Goal: Transaction & Acquisition: Purchase product/service

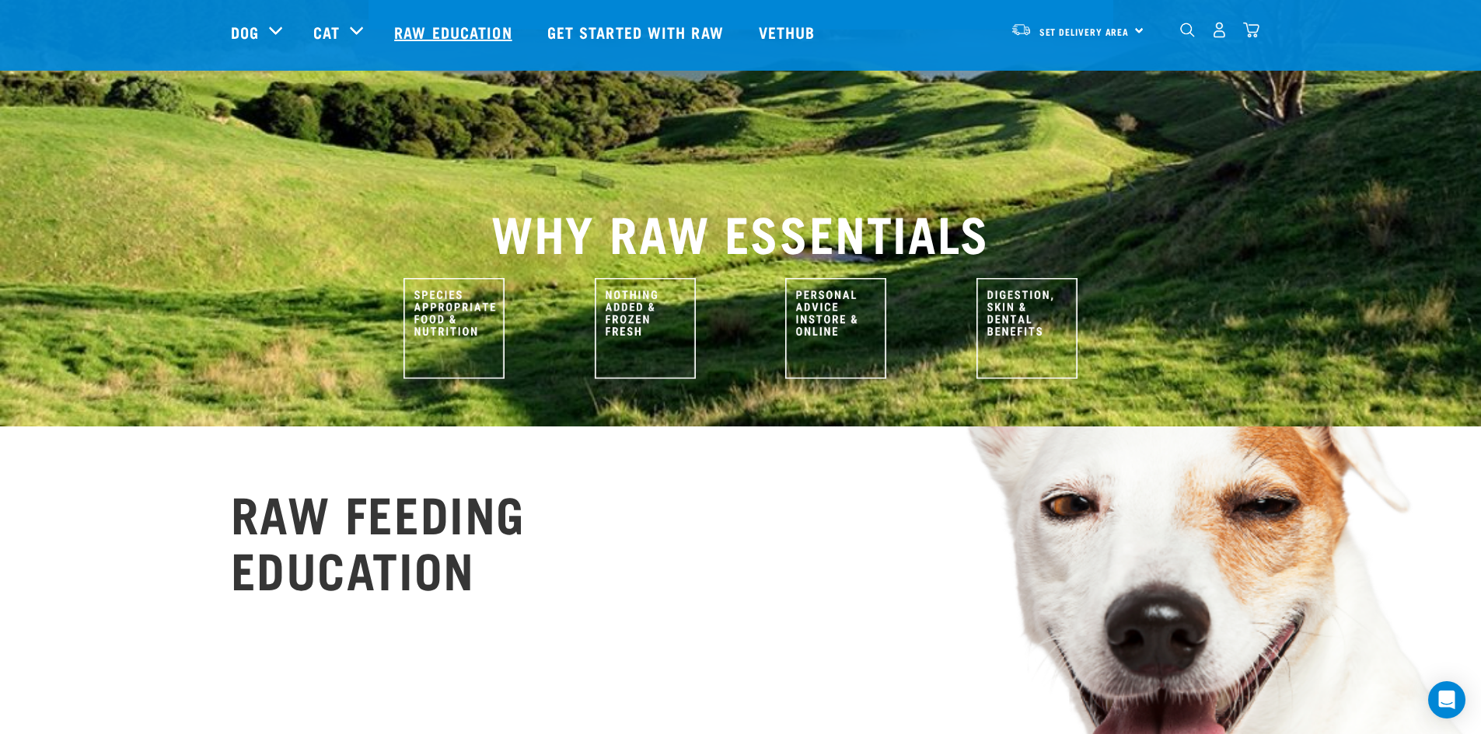
scroll to position [233, 0]
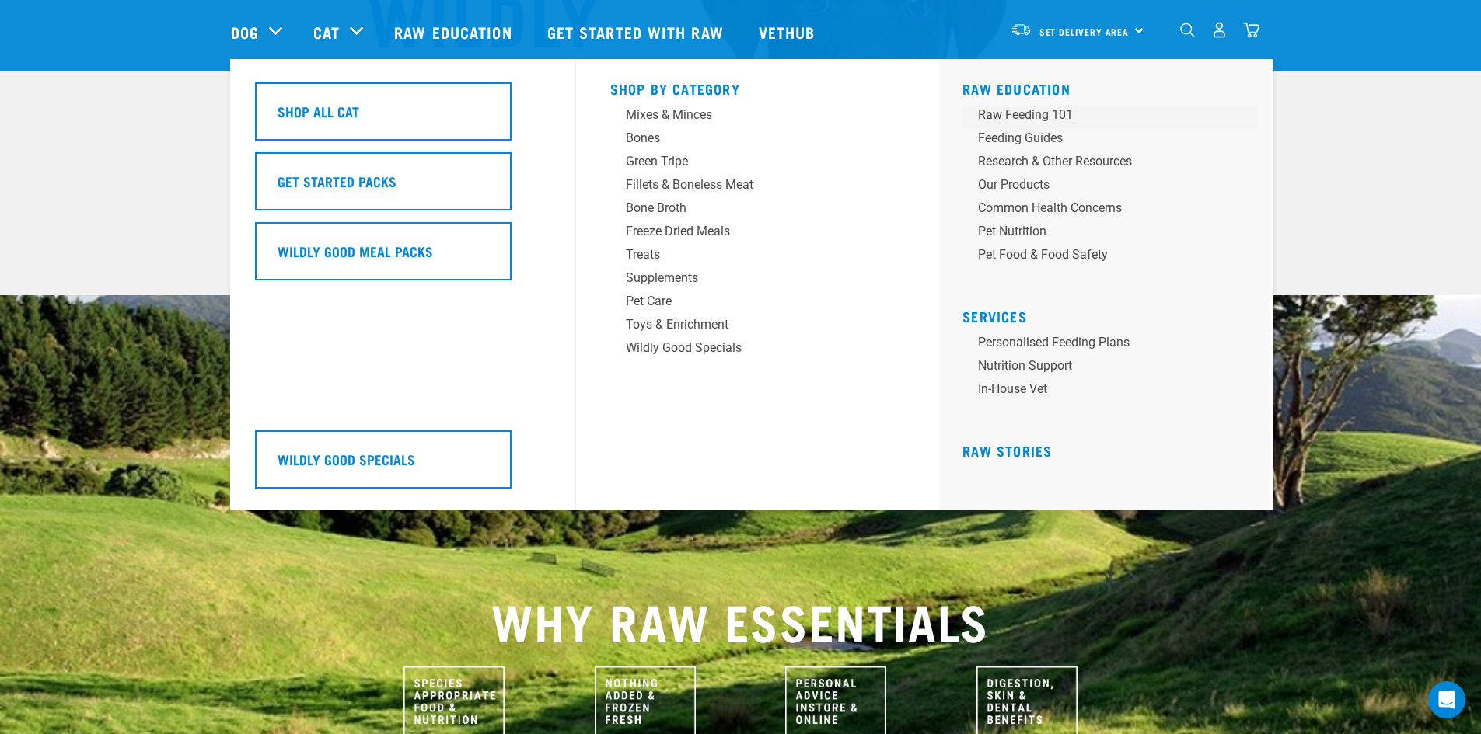
click at [1033, 117] on div "Raw Feeding 101" at bounding box center [1099, 115] width 242 height 19
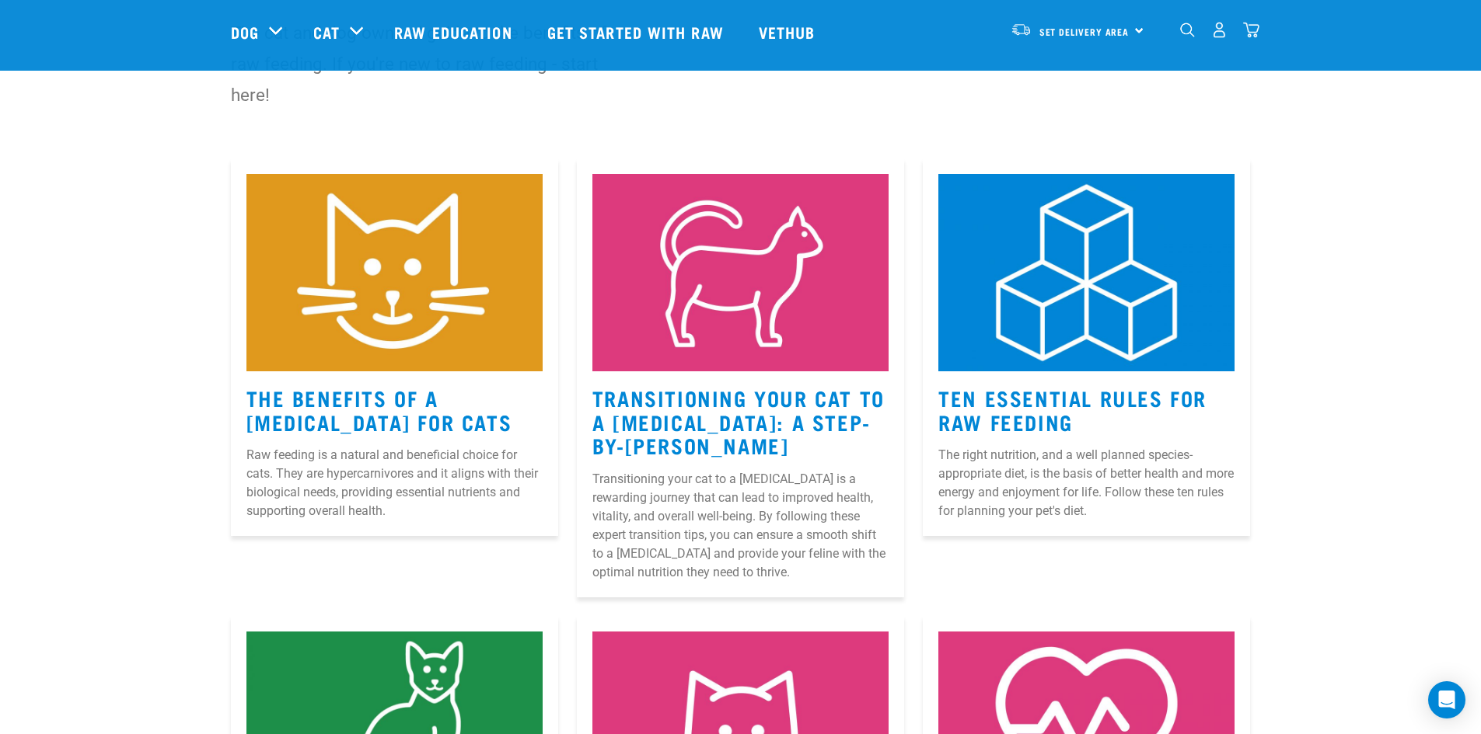
scroll to position [155, 0]
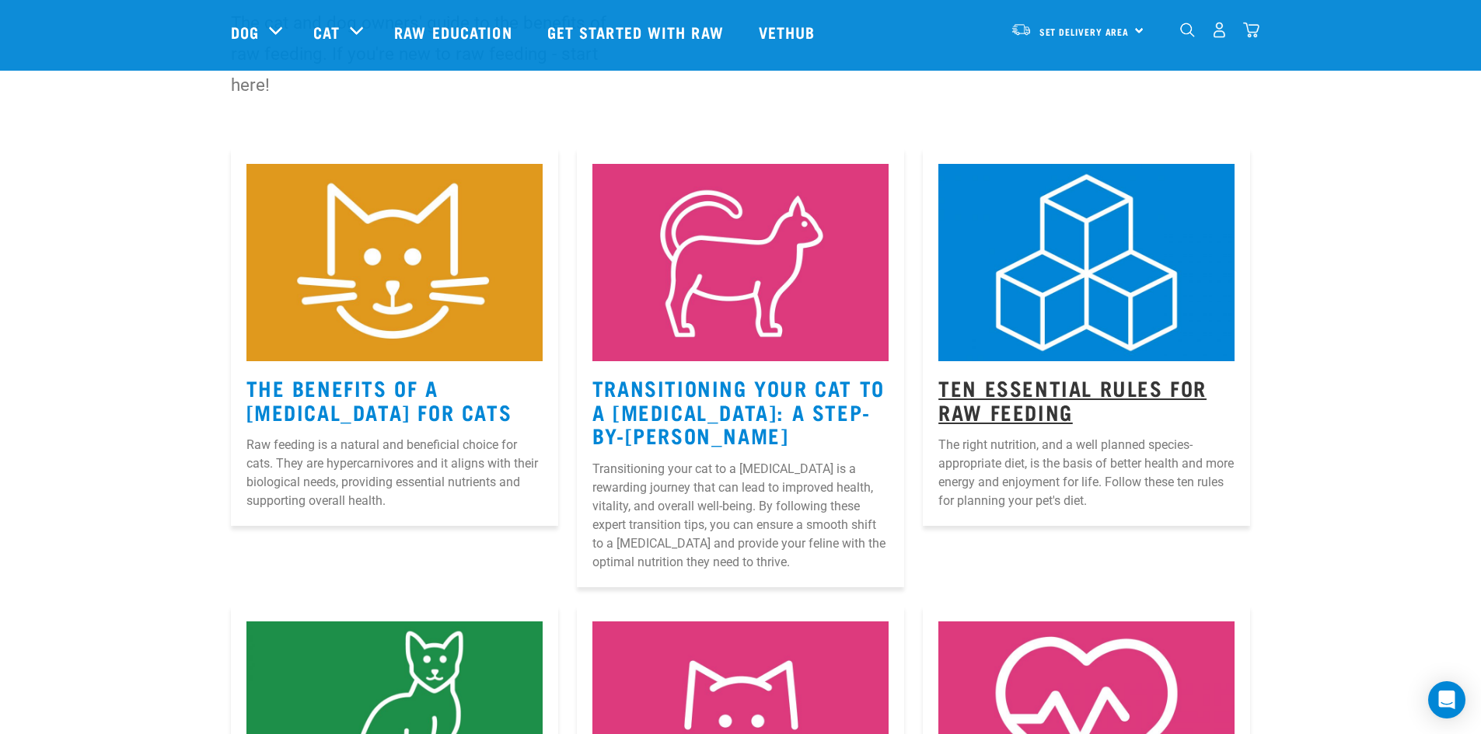
click at [1089, 396] on link "Ten Essential Rules for Raw Feeding" at bounding box center [1072, 400] width 268 height 36
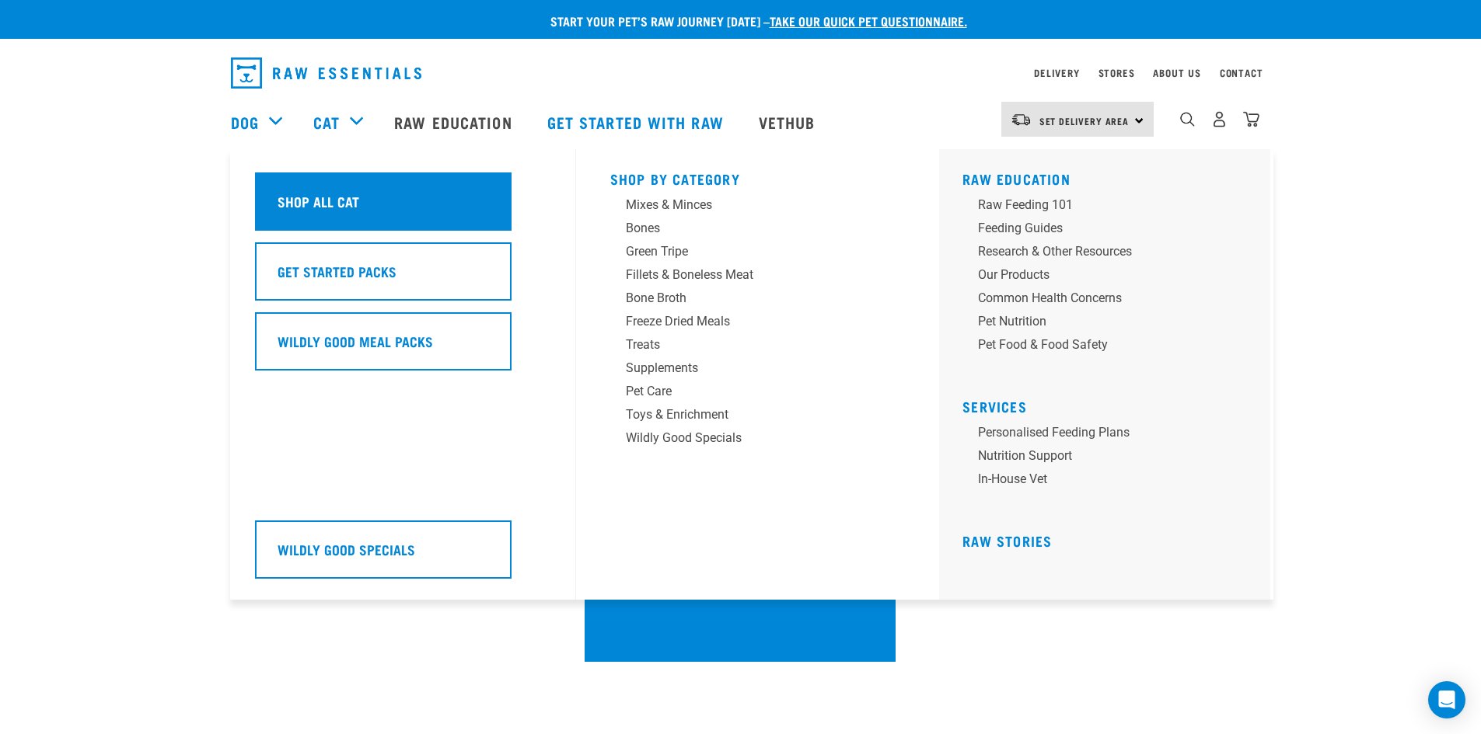
click at [352, 201] on h5 "Shop All Cat" at bounding box center [318, 201] width 82 height 20
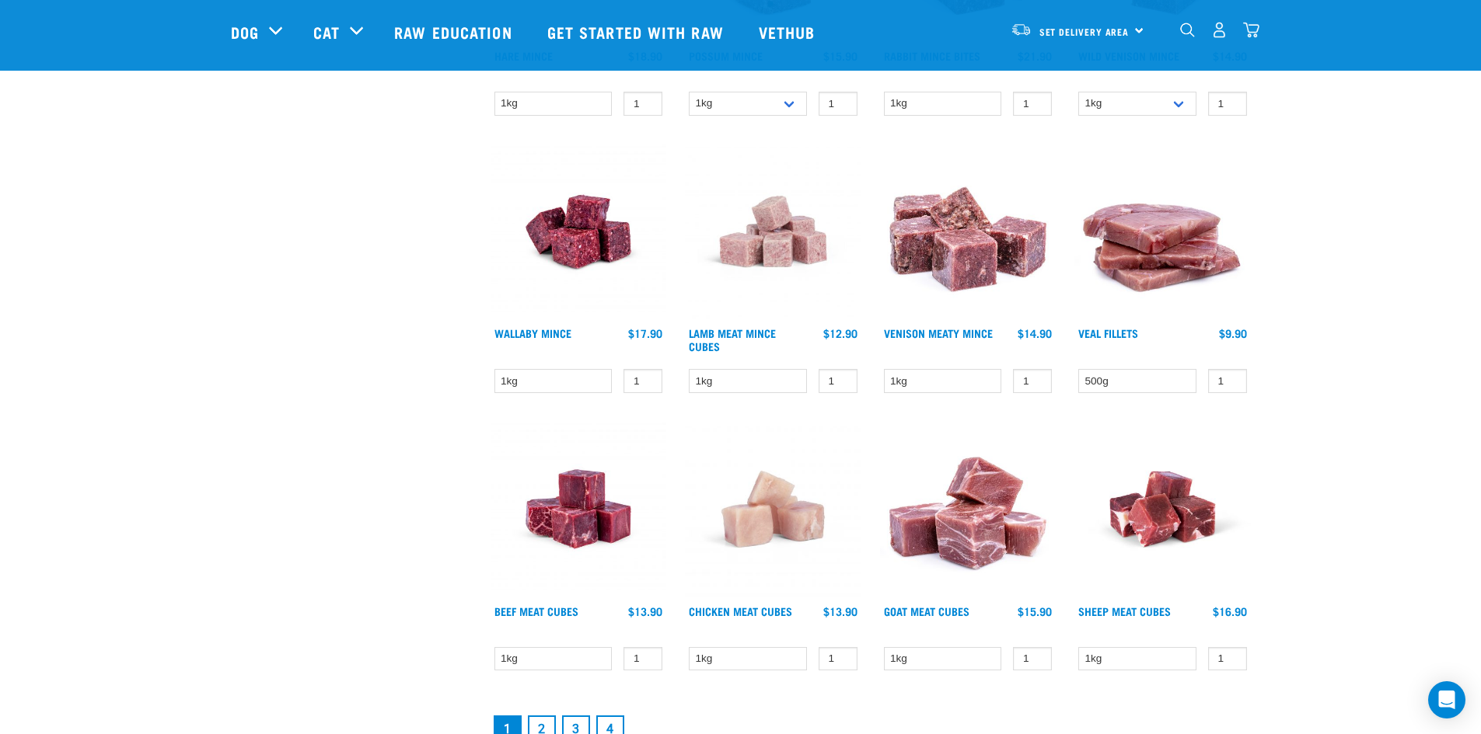
scroll to position [2021, 0]
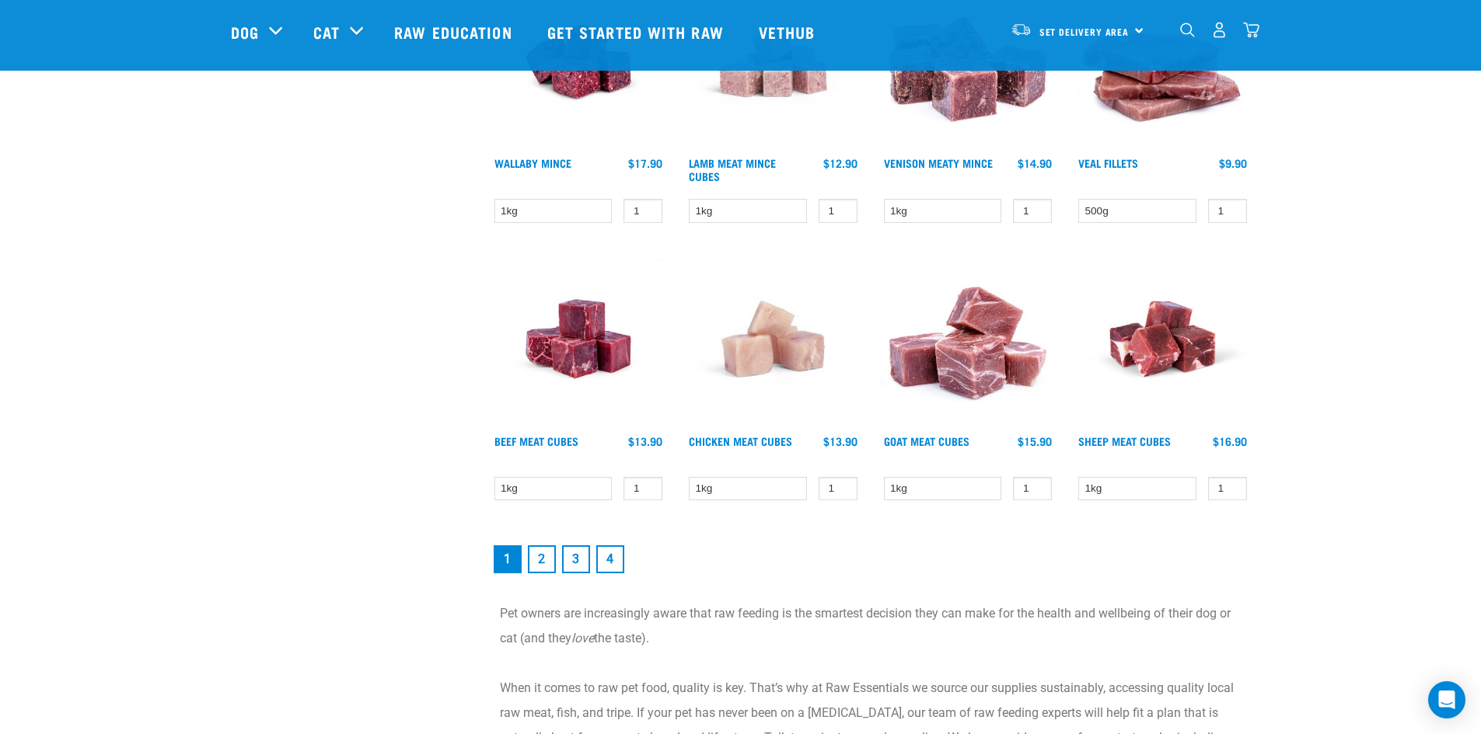
click at [550, 556] on link "2" at bounding box center [542, 560] width 28 height 28
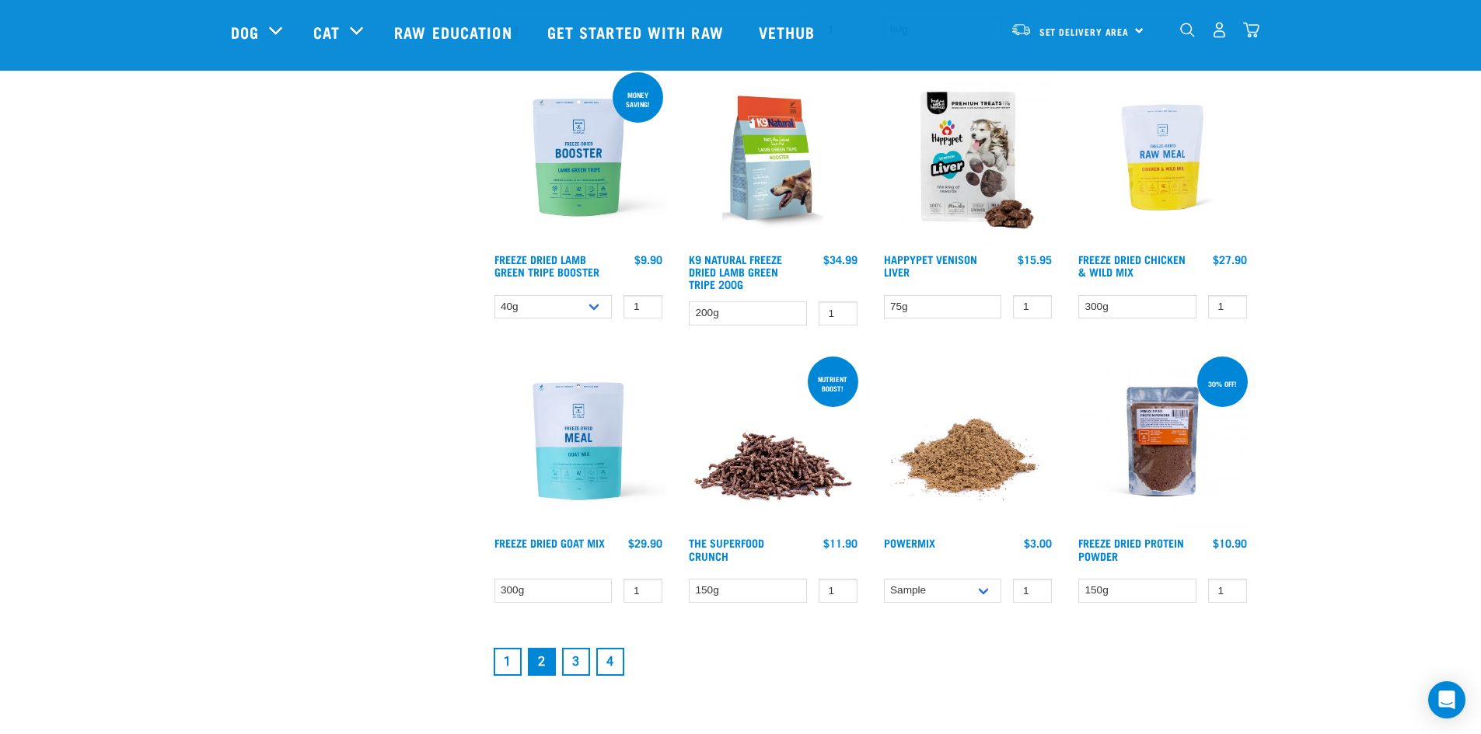
scroll to position [1865, 0]
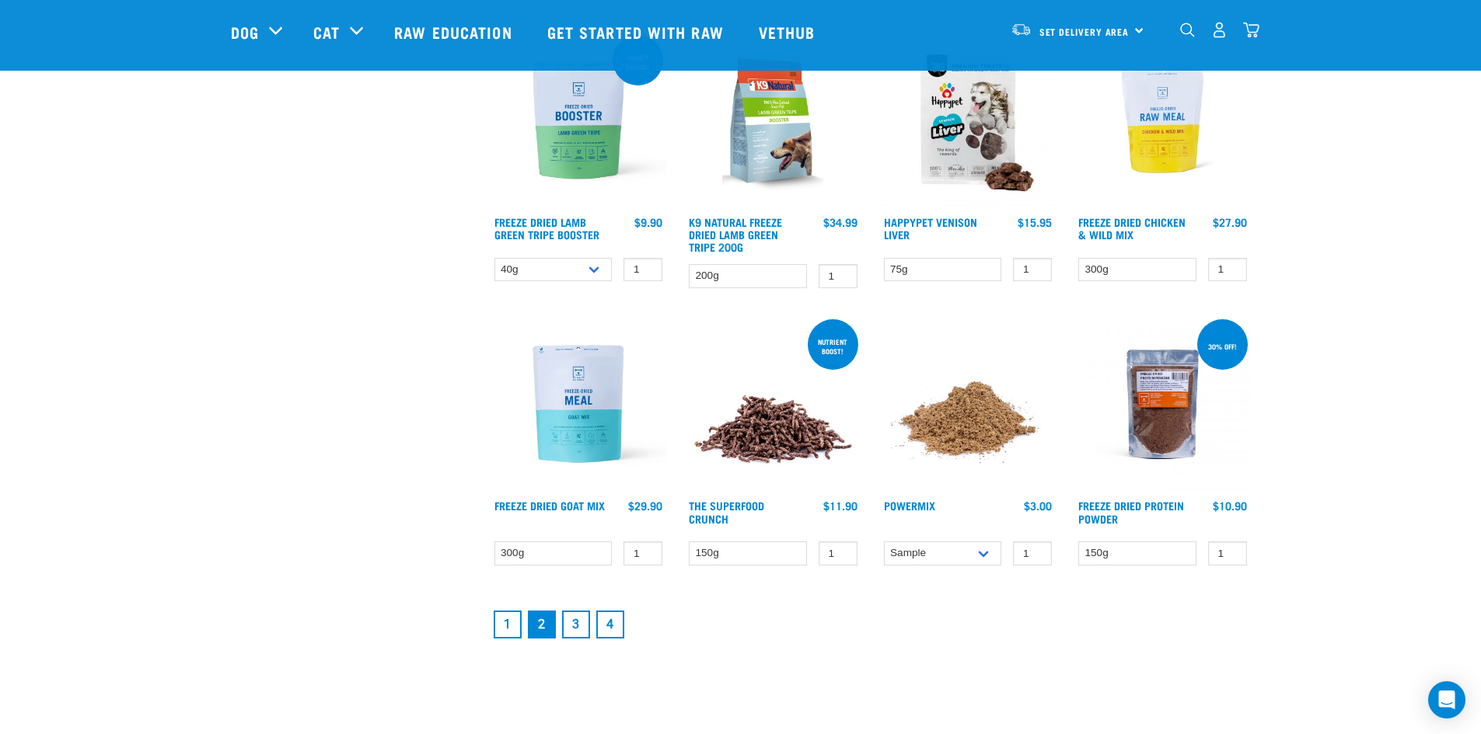
click at [572, 632] on link "3" at bounding box center [576, 625] width 28 height 28
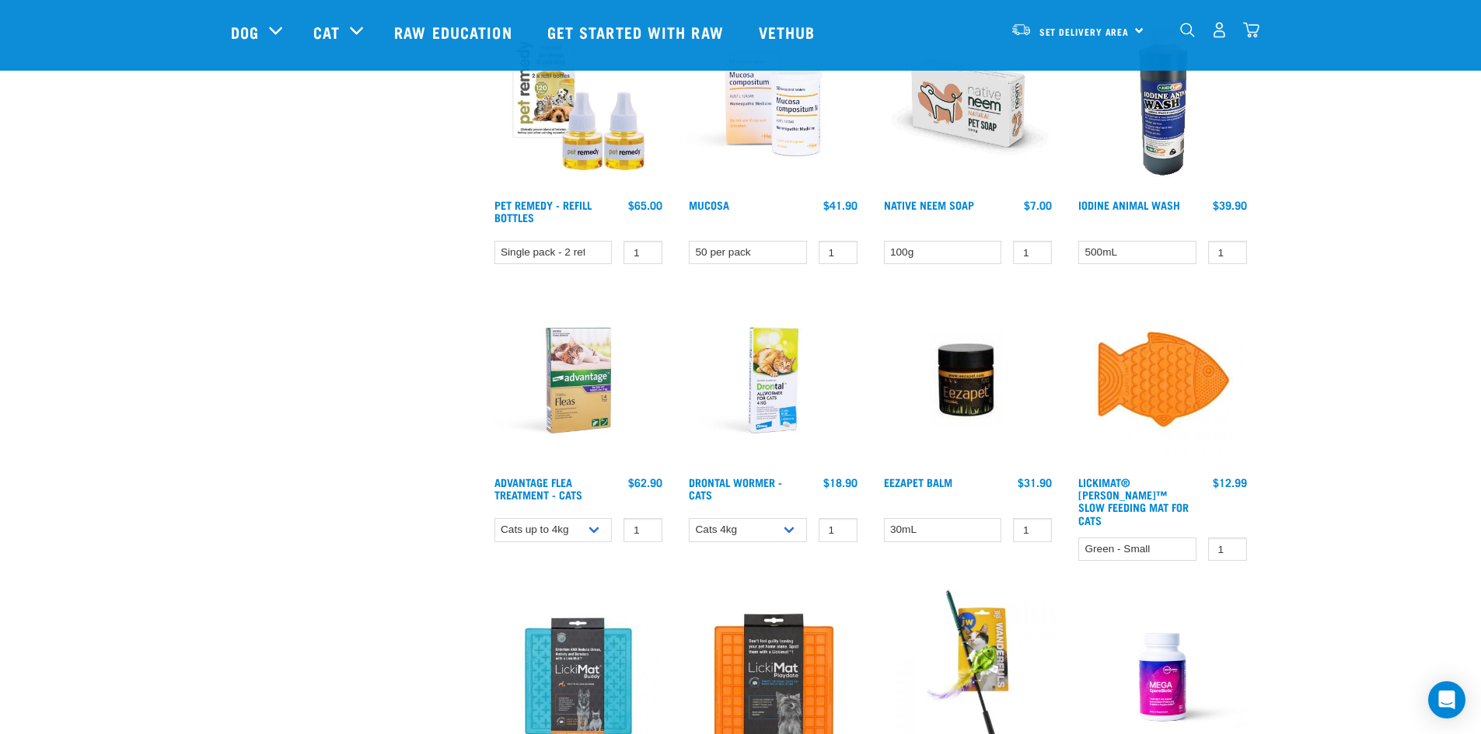
scroll to position [622, 0]
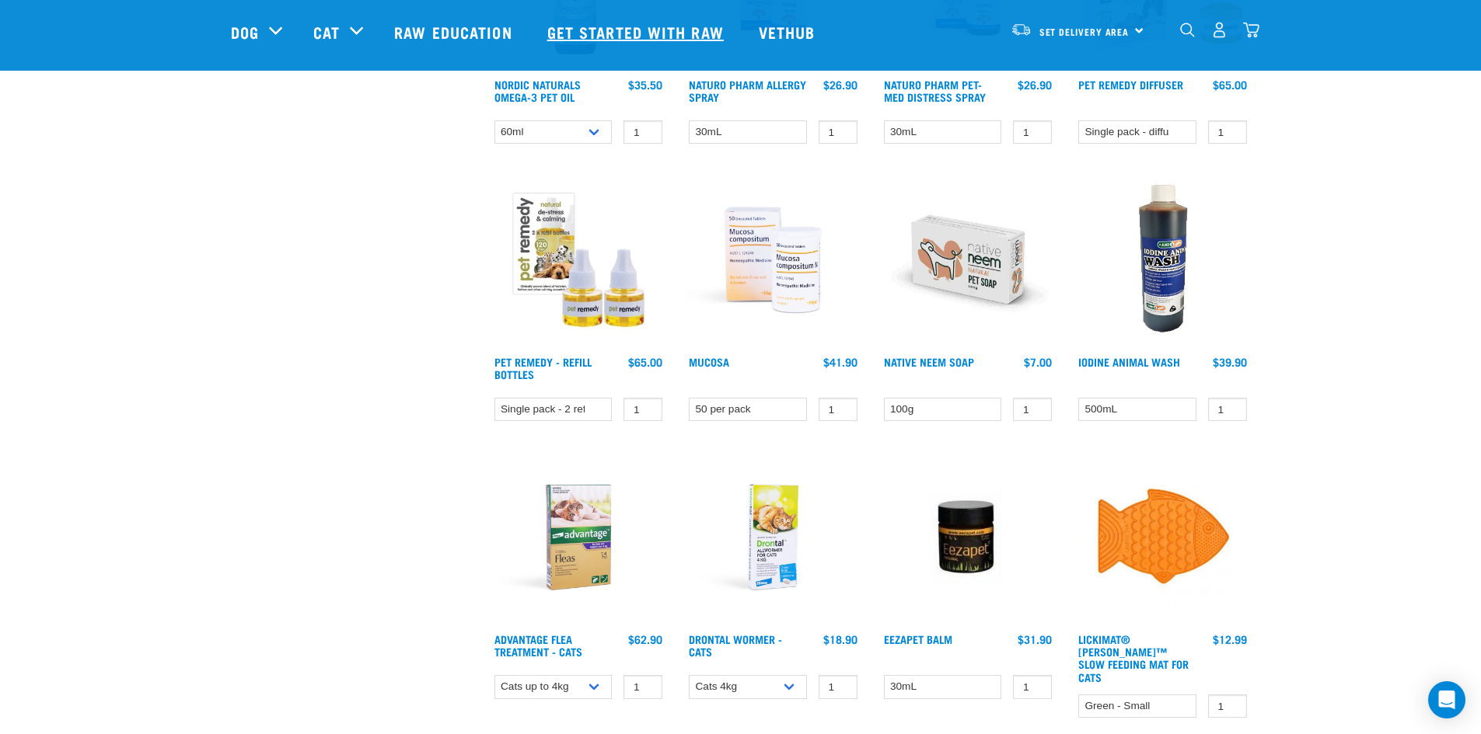
click at [655, 30] on link "Get started with Raw" at bounding box center [637, 32] width 211 height 62
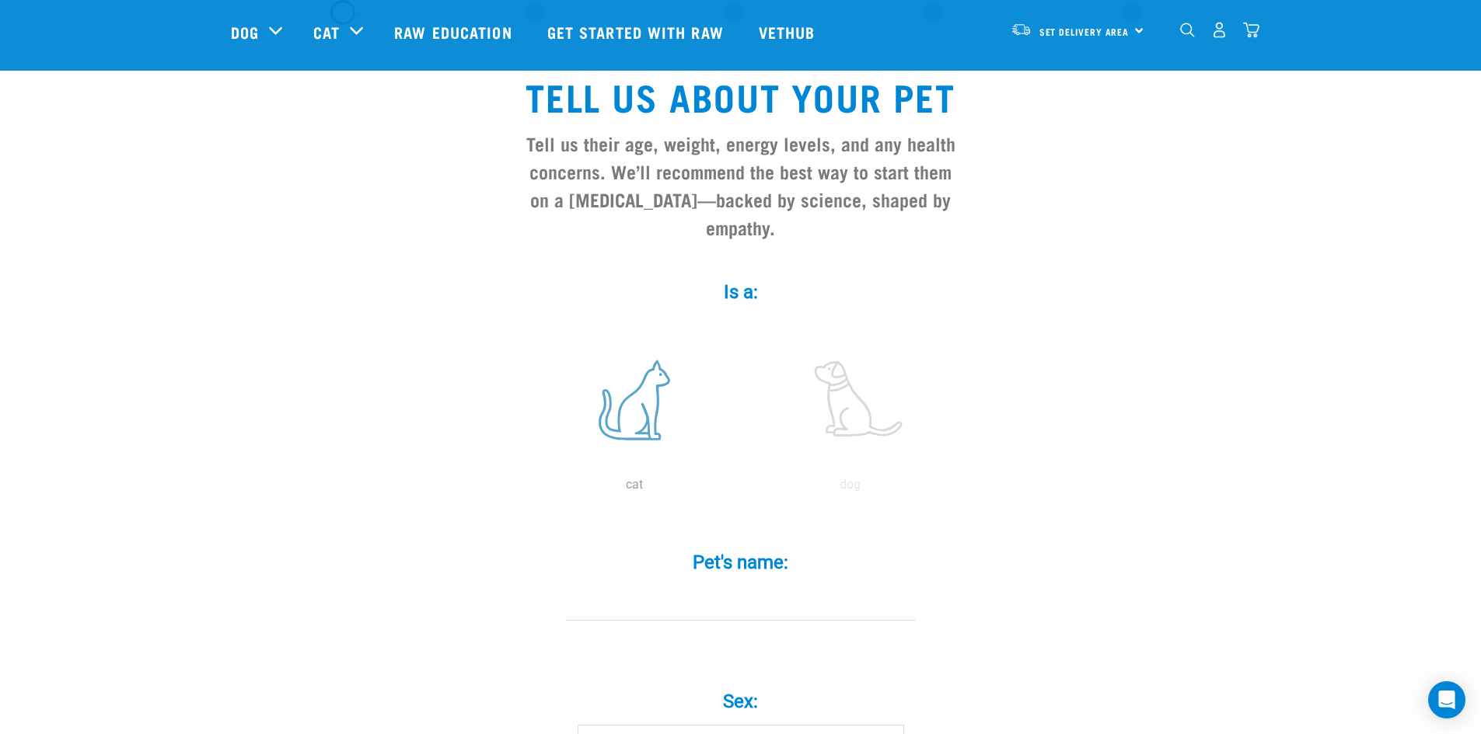
scroll to position [78, 0]
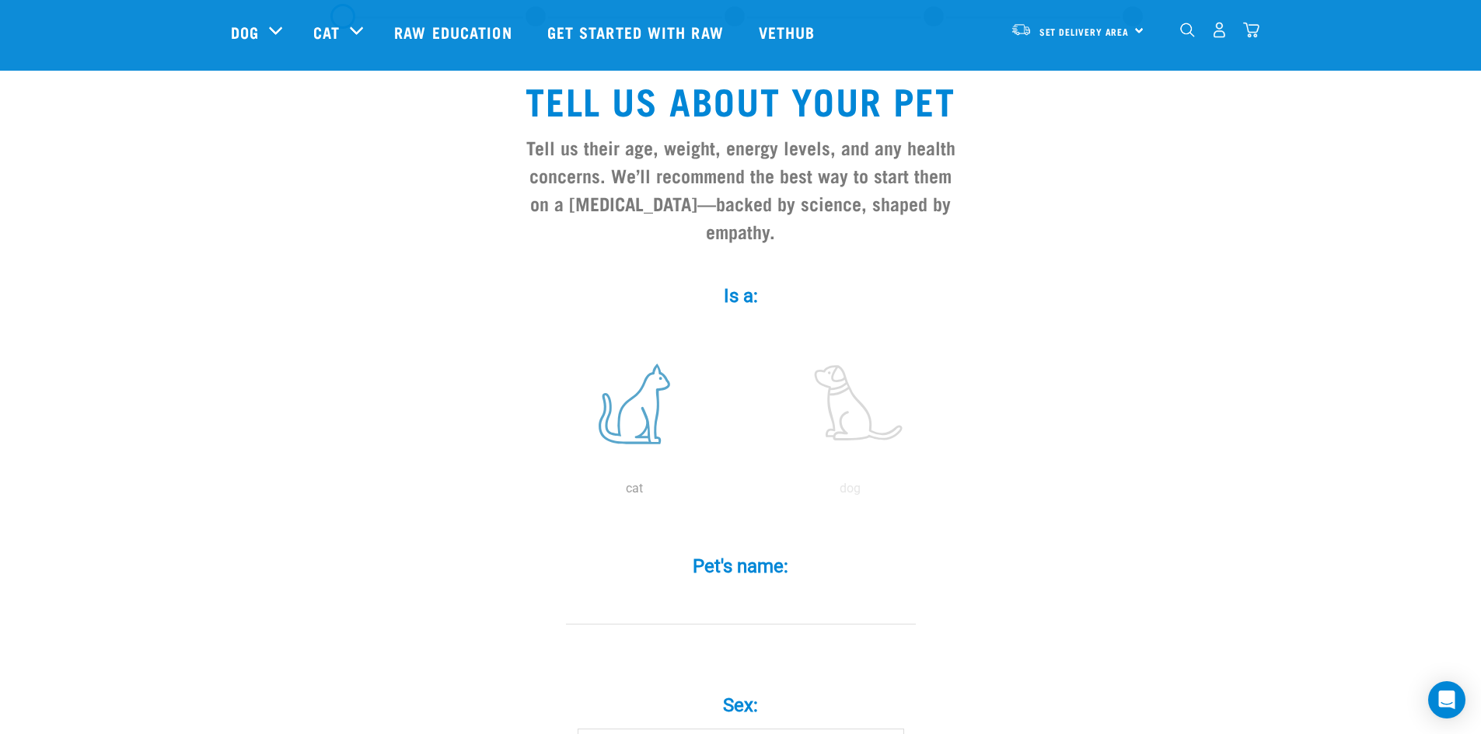
click at [640, 401] on label at bounding box center [634, 404] width 210 height 132
click at [526, 493] on input "radio" at bounding box center [526, 493] width 0 height 0
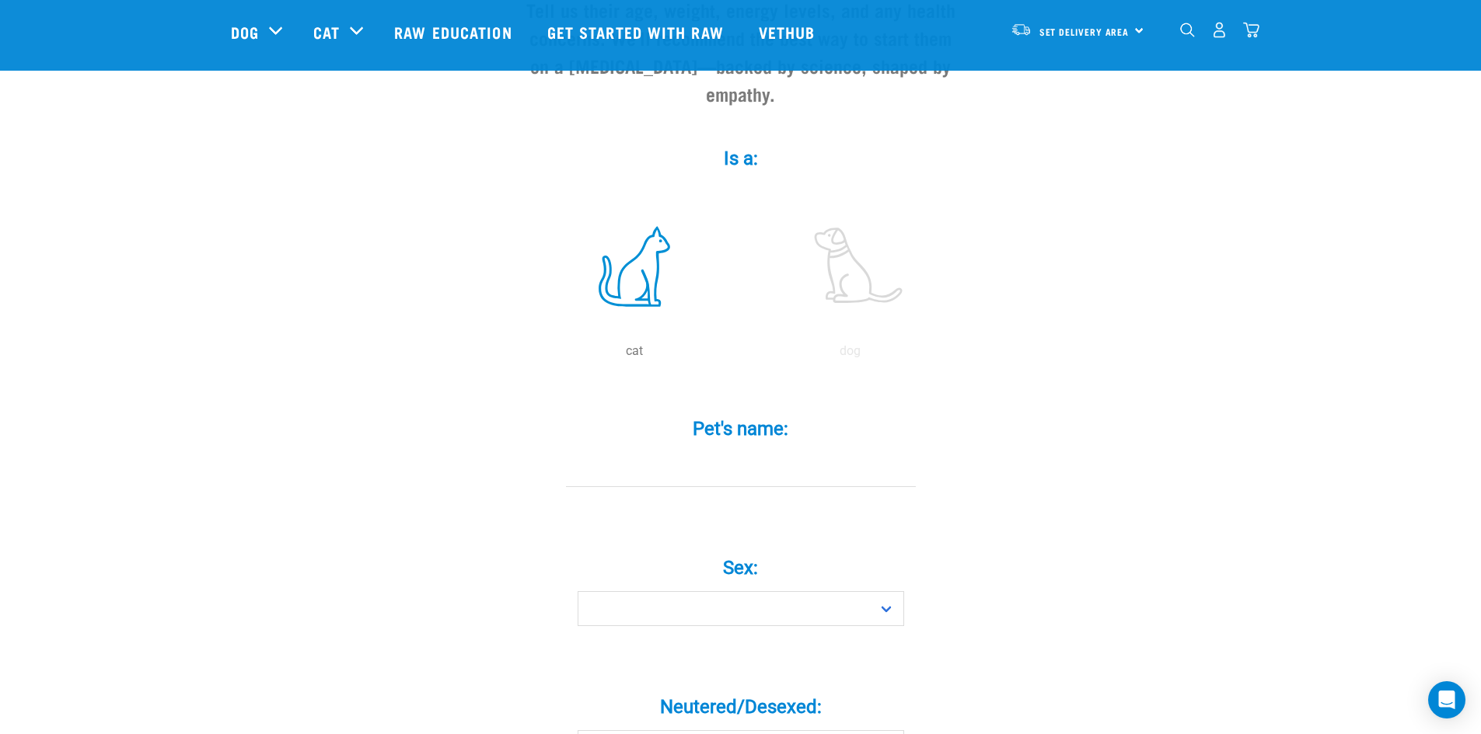
scroll to position [233, 0]
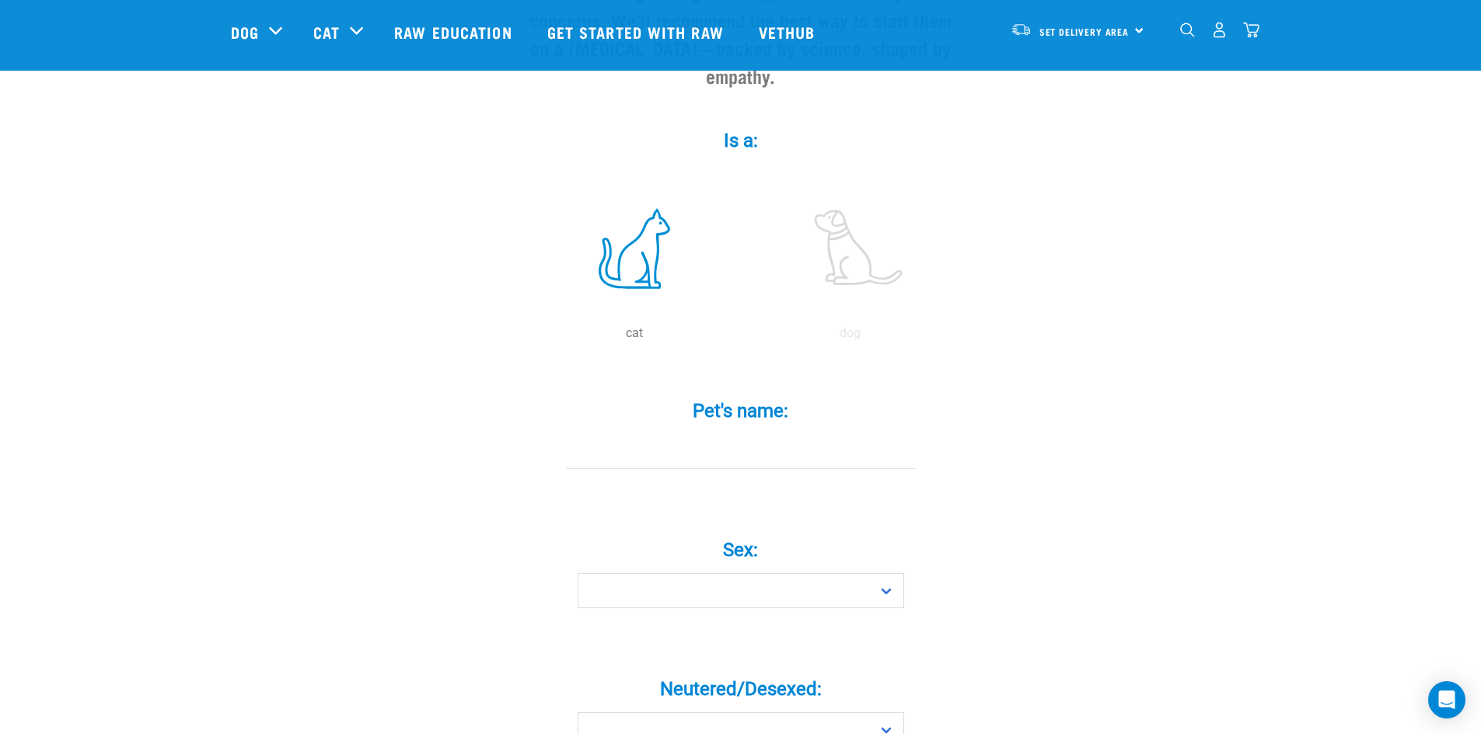
click at [830, 440] on input "Pet's name: *" at bounding box center [741, 451] width 350 height 35
type input "[PERSON_NAME]"
click at [808, 574] on select "Boy Girl" at bounding box center [740, 591] width 326 height 35
select select "boy"
click at [577, 574] on select "Boy Girl" at bounding box center [740, 591] width 326 height 35
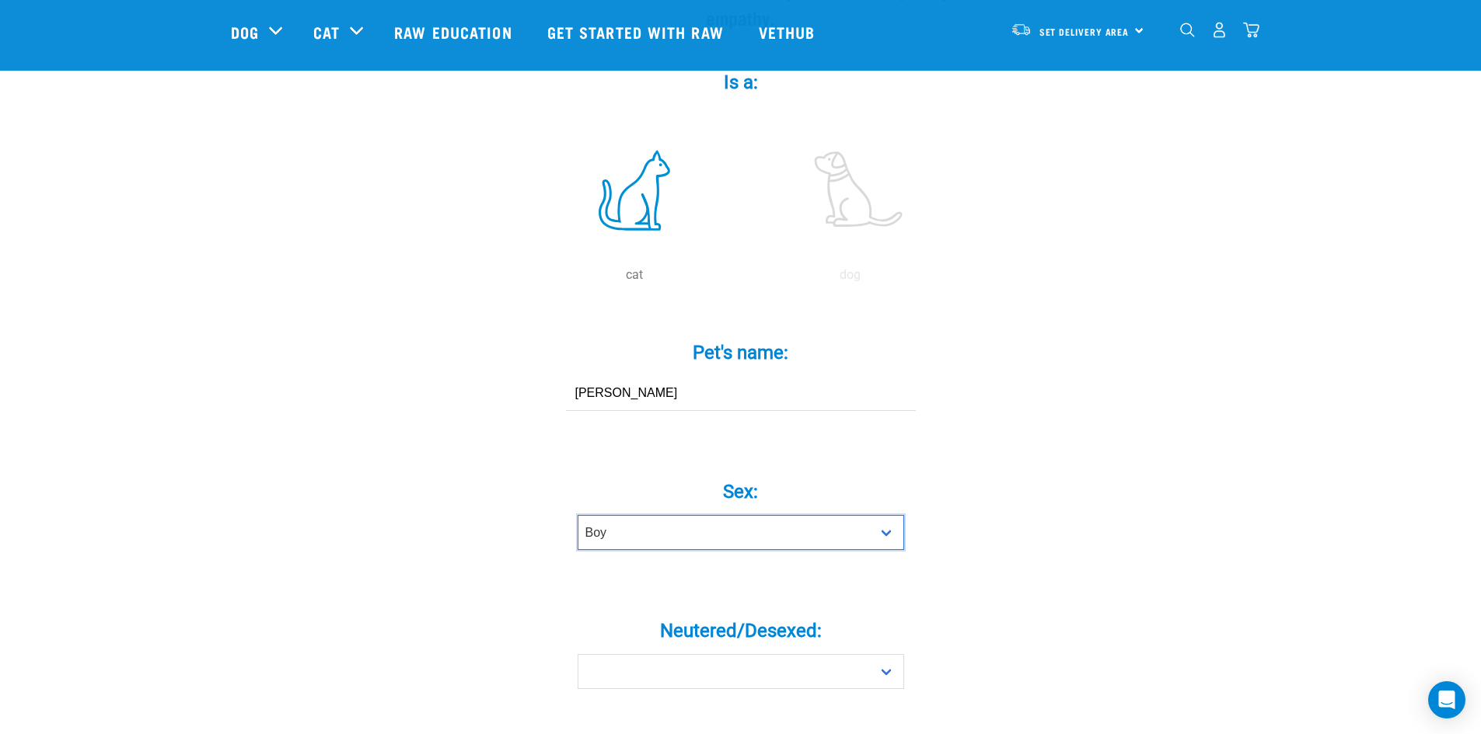
scroll to position [389, 0]
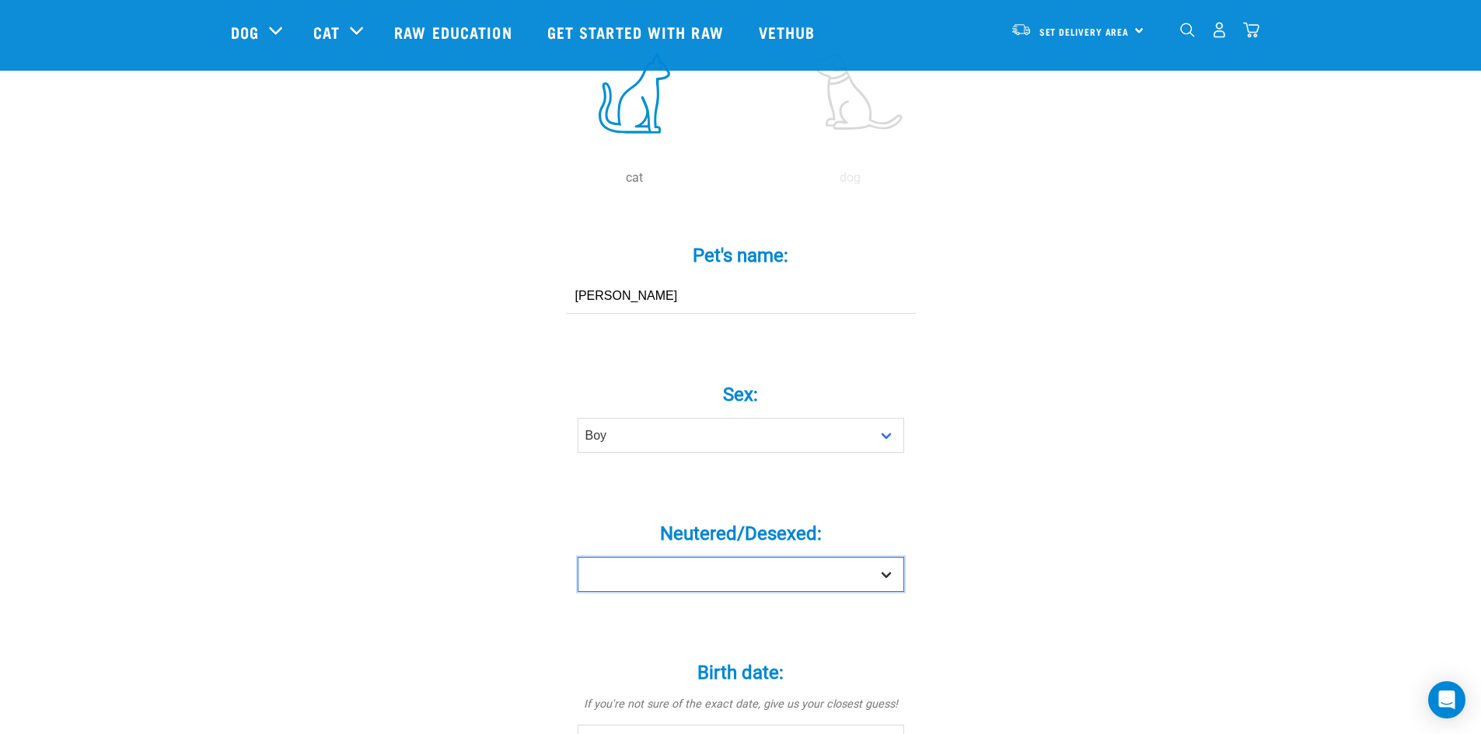
click at [804, 557] on select "Yes No" at bounding box center [740, 574] width 326 height 35
select select "yes"
click at [577, 557] on select "Yes No" at bounding box center [740, 574] width 326 height 35
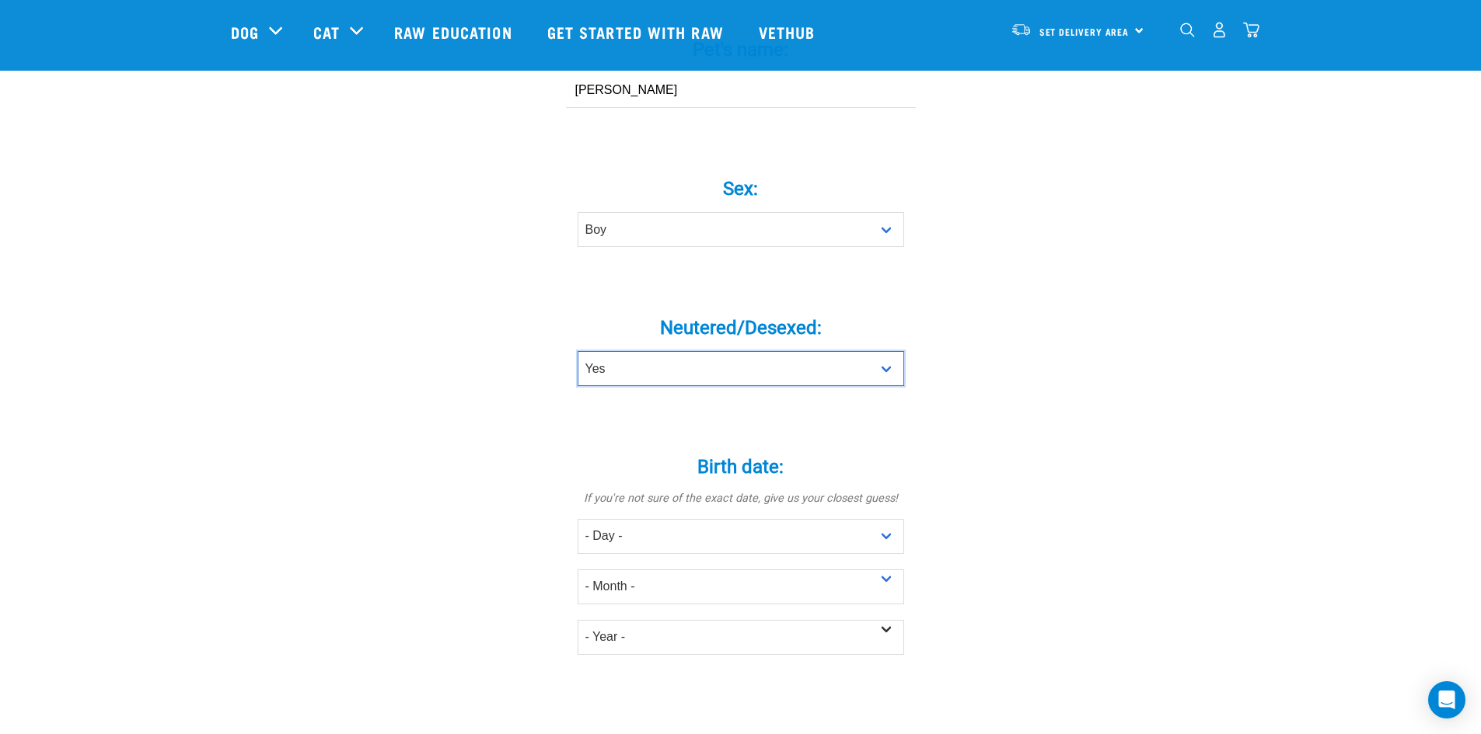
scroll to position [622, 0]
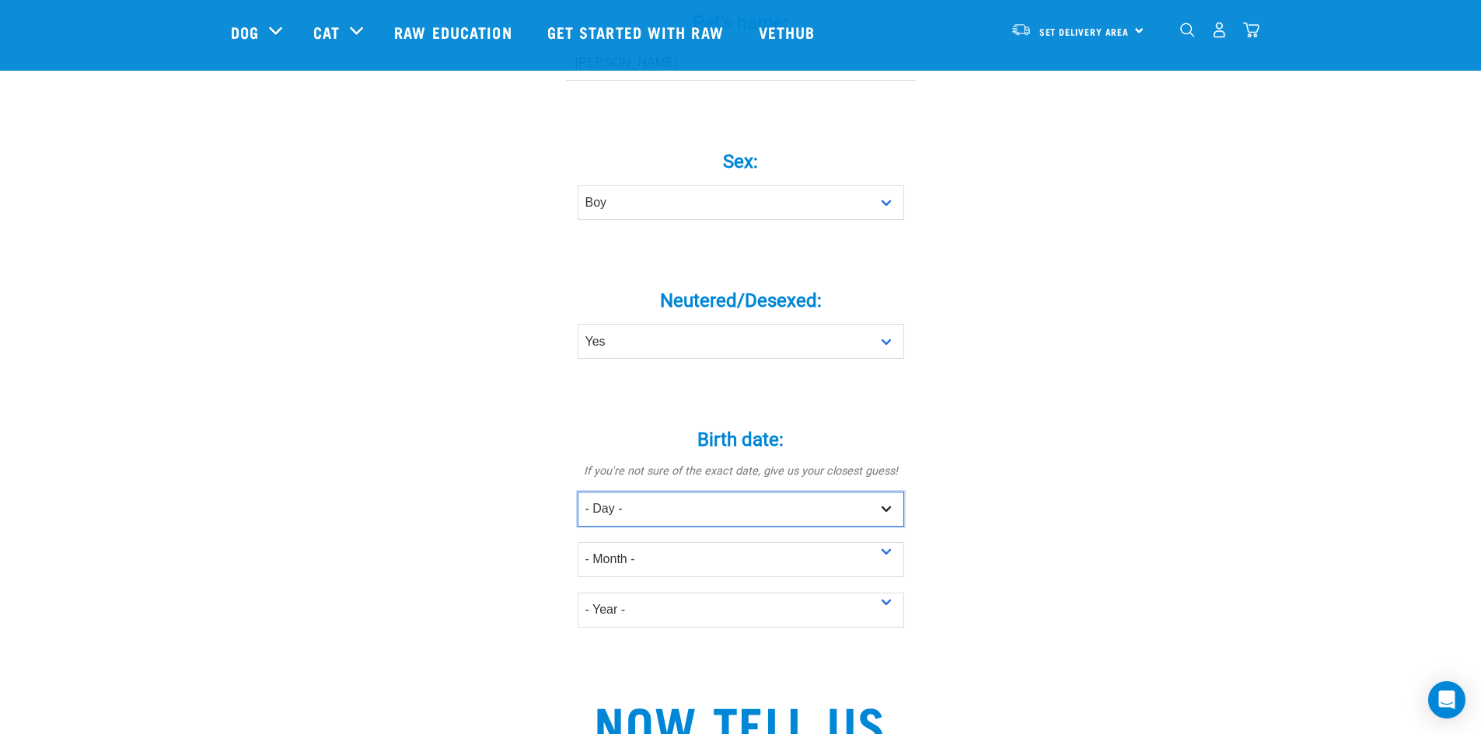
click at [845, 492] on select "- Day - 1 2 3 4 5 6 7 8 9 10 11 12 13 14 15 16 17 18 19 20 21 22 23 24 25 26 27" at bounding box center [740, 509] width 326 height 35
click at [892, 492] on select "- Day - 1 2 3 4 5 6 7 8 9 10 11 12 13 14 15 16 17 18 19 20 21 22 23 24 25 26 27" at bounding box center [740, 509] width 326 height 35
select select "30"
click at [577, 492] on select "- Day - 1 2 3 4 5 6 7 8 9 10 11 12 13 14 15 16 17 18 19 20 21 22 23 24 25 26 27" at bounding box center [740, 509] width 326 height 35
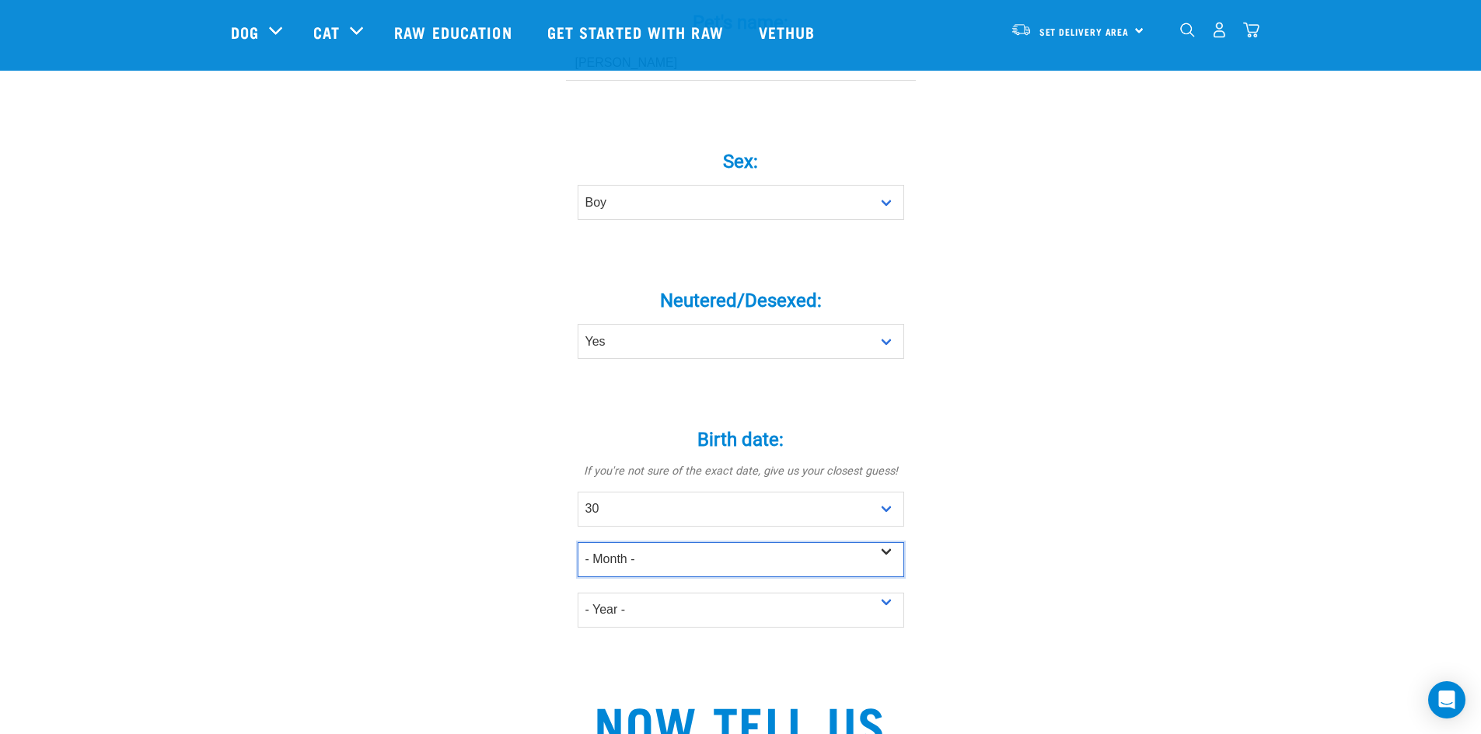
click at [669, 543] on select "- Month - January February March April May June July August September October N…" at bounding box center [740, 560] width 326 height 35
select select "August"
click at [577, 543] on select "- Month - January February March April May June July August September October N…" at bounding box center [740, 560] width 326 height 35
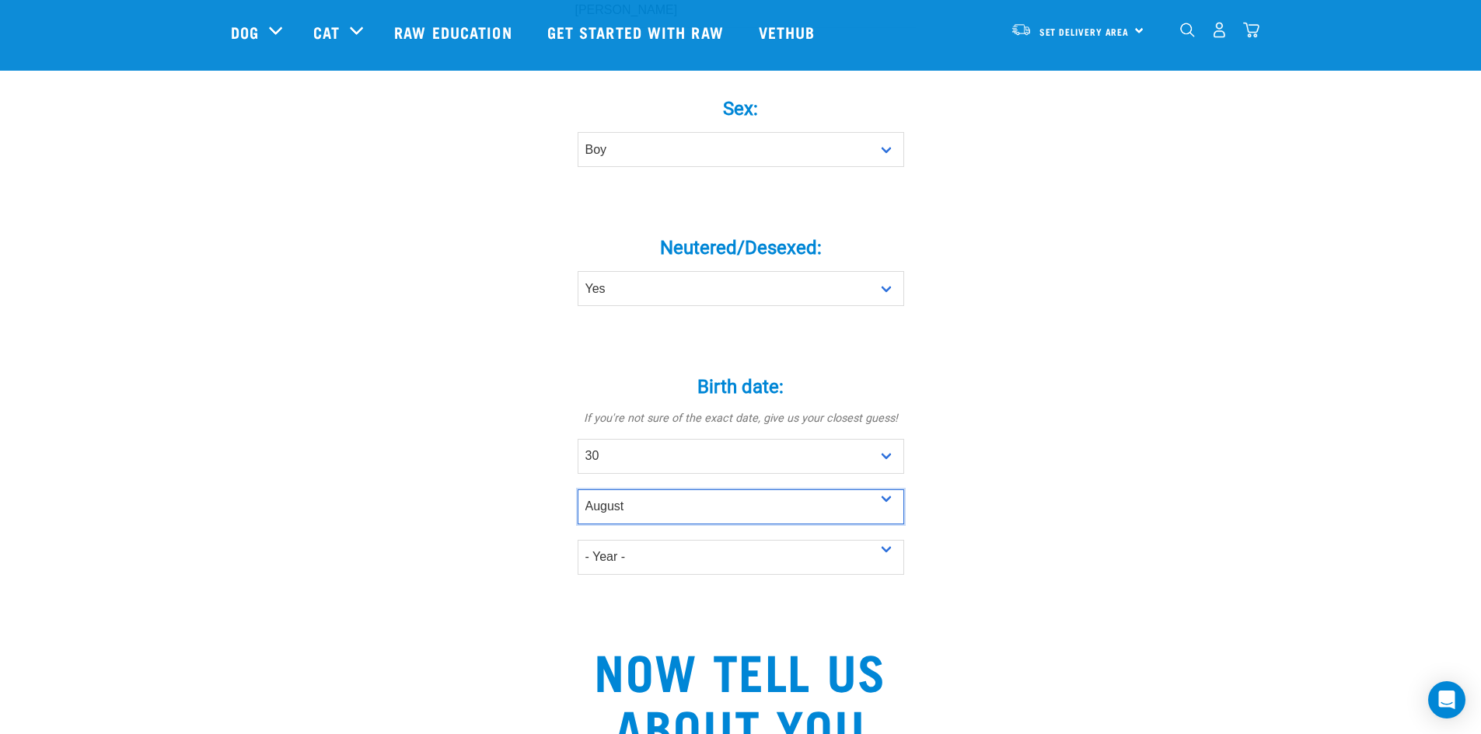
scroll to position [700, 0]
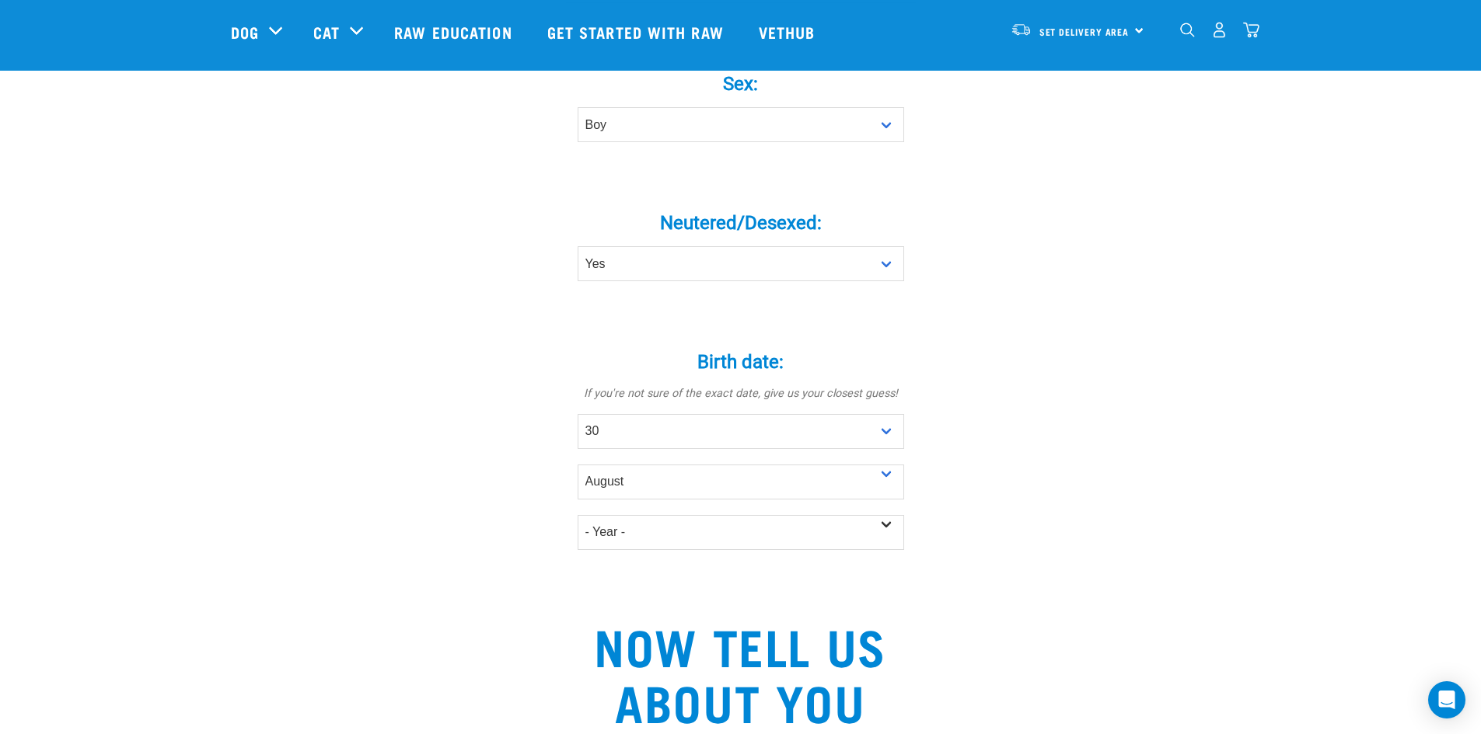
click at [700, 500] on div "- Year - 2025 2024 2023 2022 2021 2020 2019 2018 2017" at bounding box center [740, 525] width 326 height 51
click at [703, 515] on select "- Year - 2025 2024 2023 2022 2021 2020 2019 2018 2017 2016 2015 2014 2013 2012" at bounding box center [740, 532] width 326 height 35
select select "2020"
click at [577, 515] on select "- Year - 2025 2024 2023 2022 2021 2020 2019 2018 2017 2016 2015 2014 2013 2012" at bounding box center [740, 532] width 326 height 35
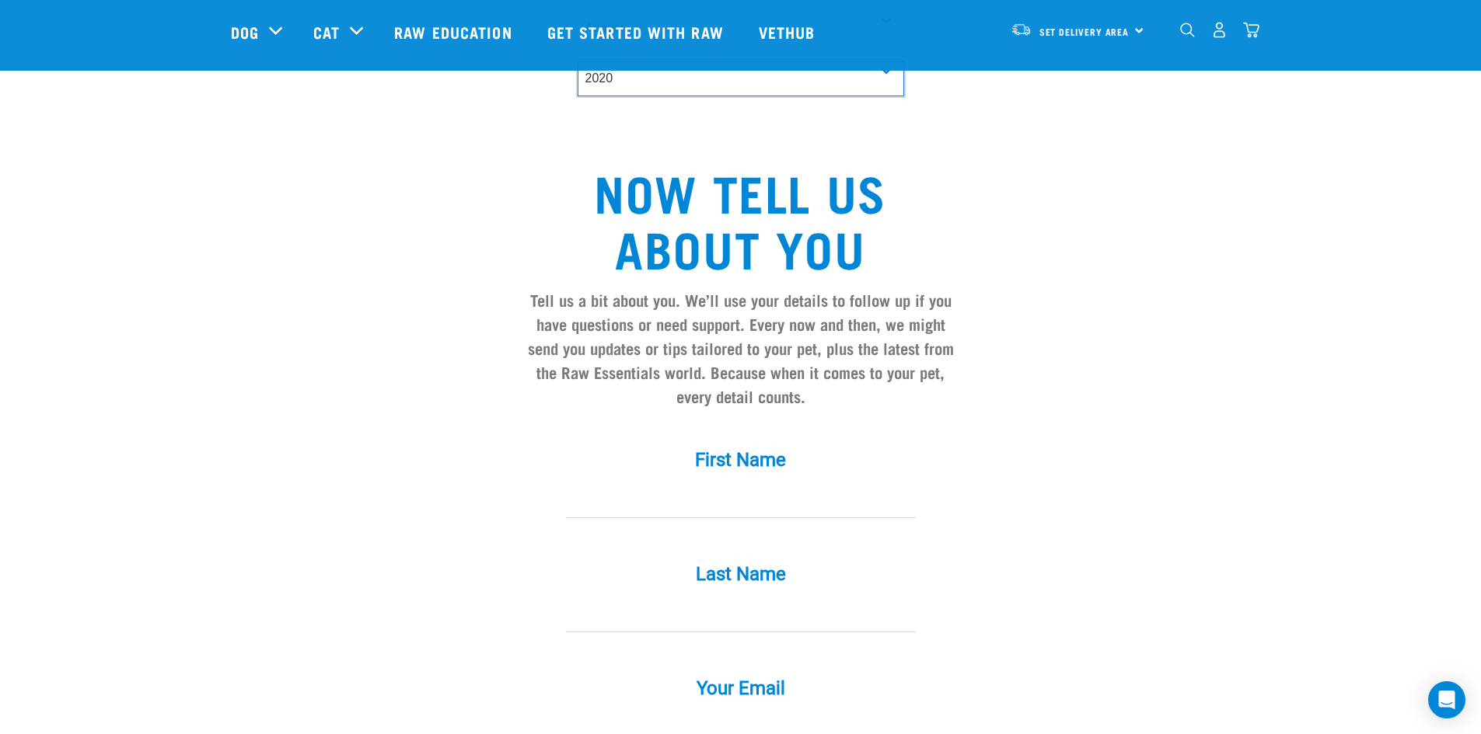
scroll to position [1166, 0]
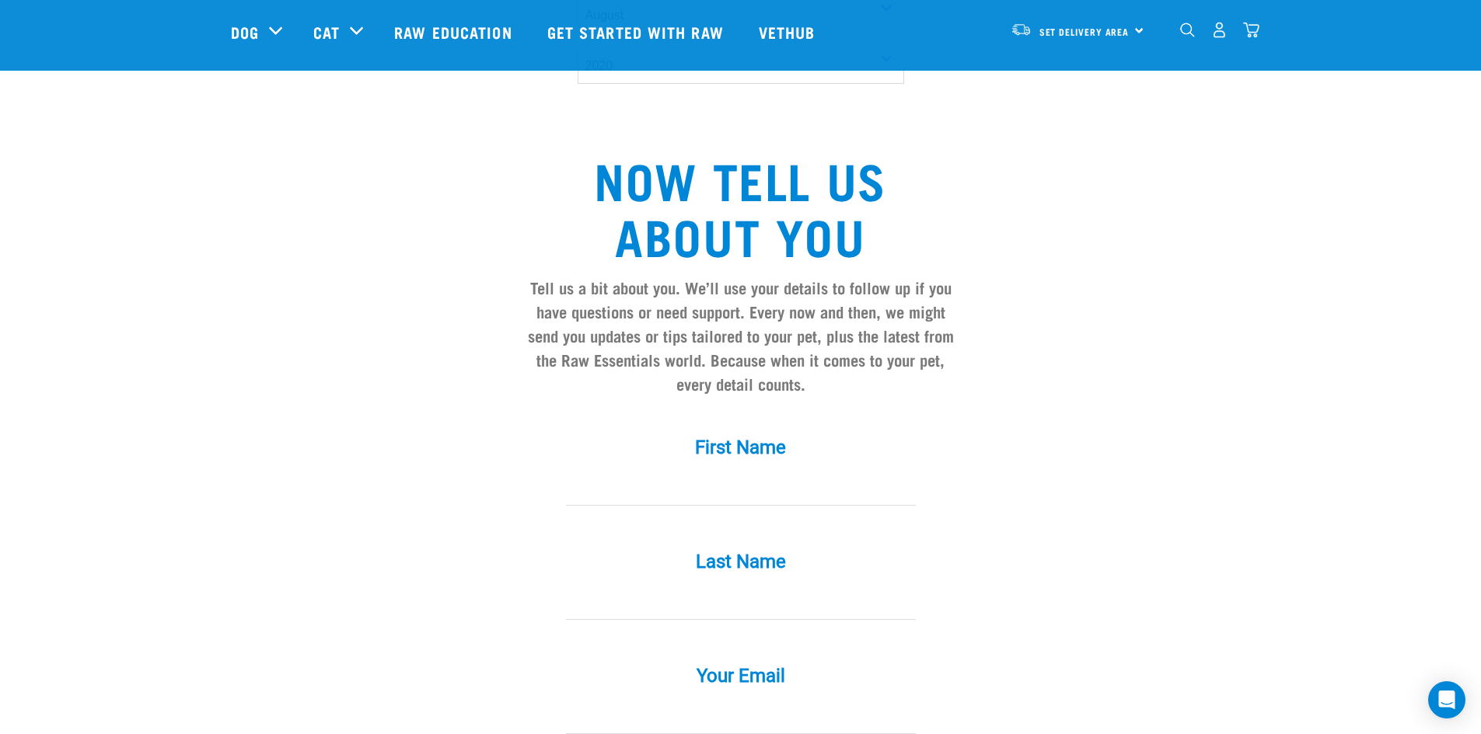
click at [817, 471] on input "First Name *" at bounding box center [741, 488] width 350 height 35
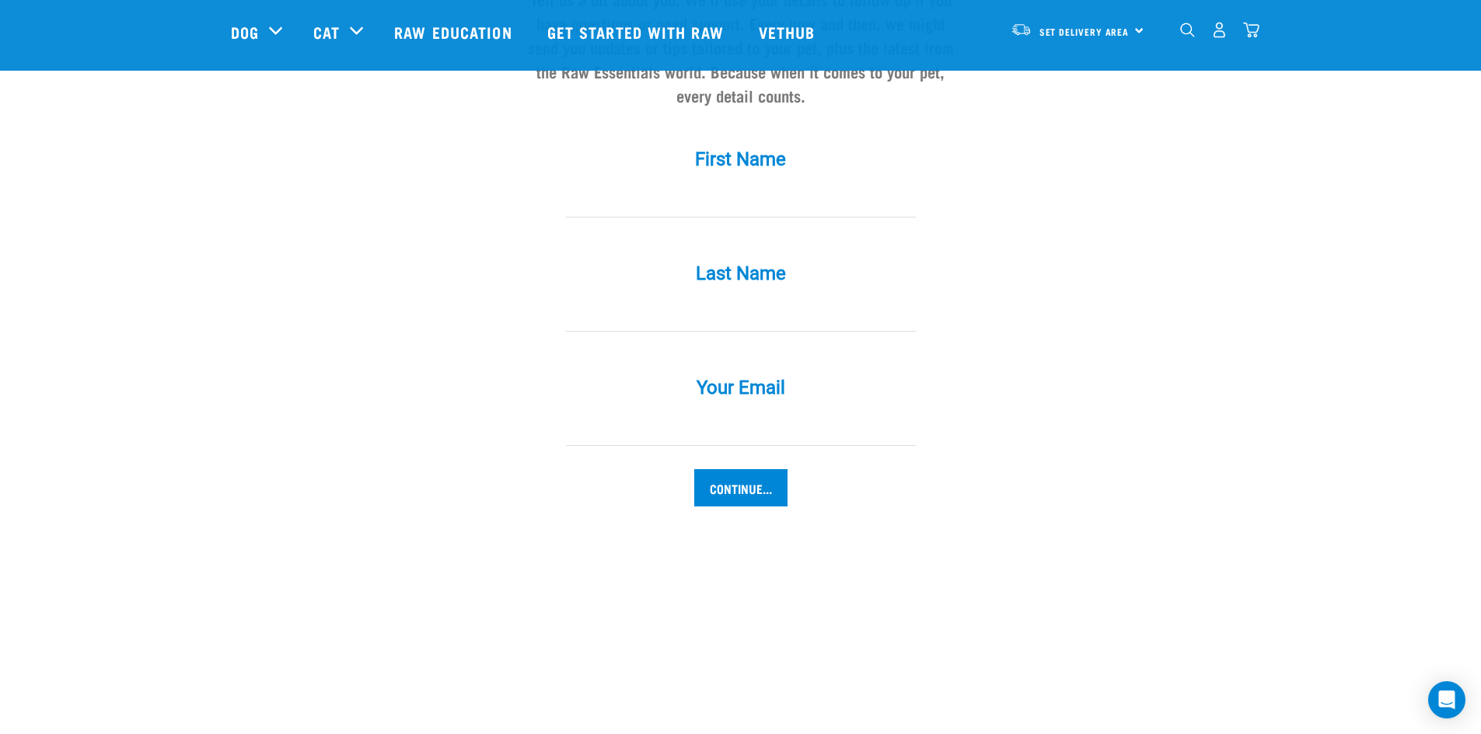
scroll to position [1554, 0]
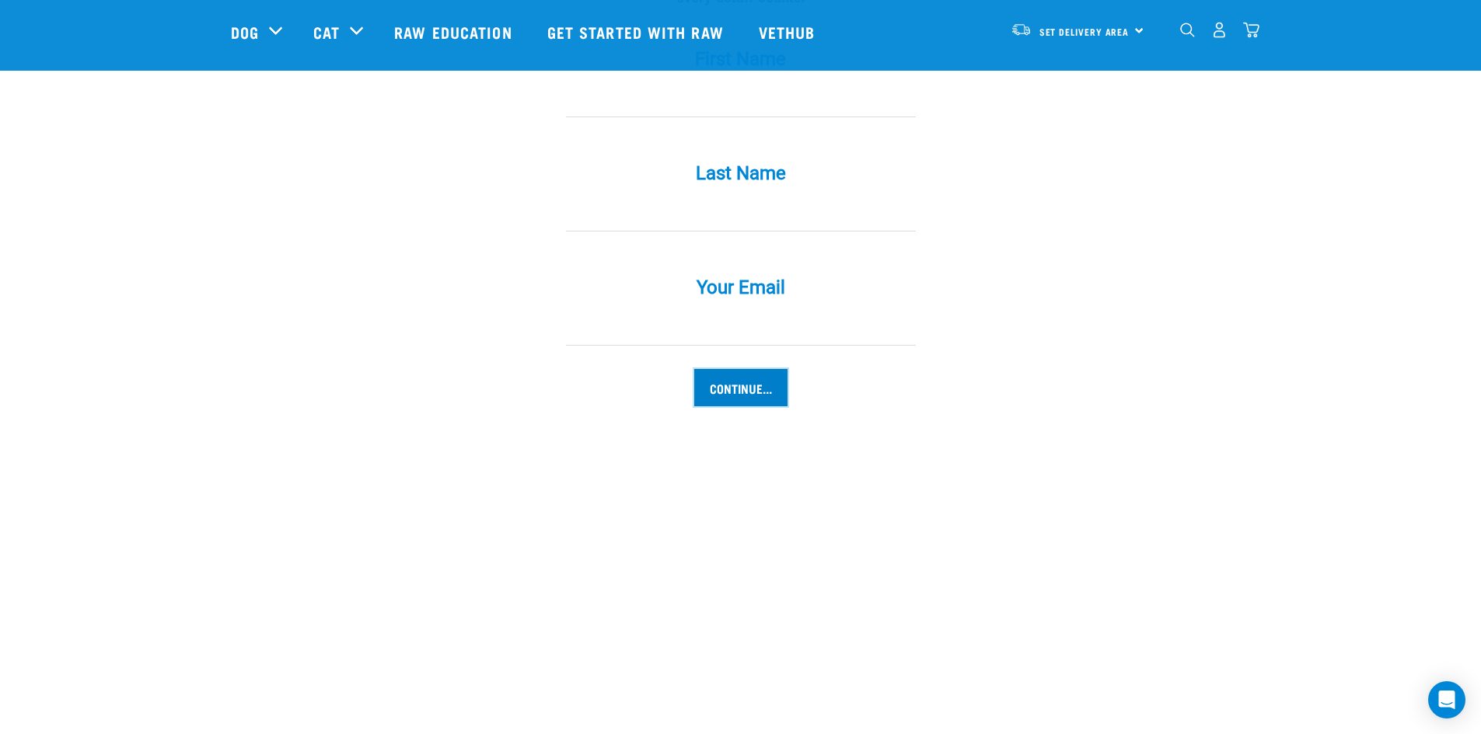
click at [771, 369] on input "Continue..." at bounding box center [740, 387] width 93 height 37
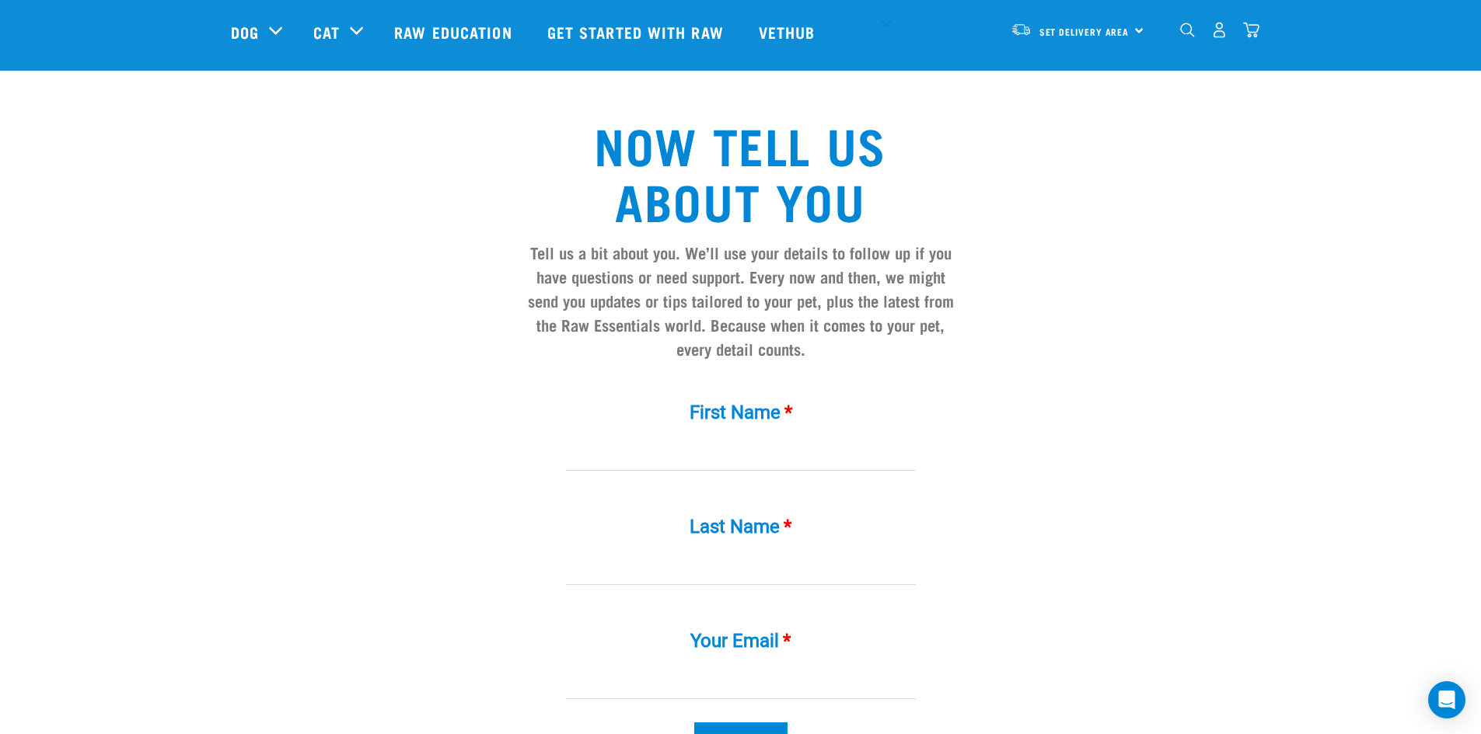
scroll to position [1200, 0]
click at [787, 437] on input "First Name *" at bounding box center [741, 454] width 350 height 35
type input "Kyle"
type input "Foo"
type input "slay@gmail.com"
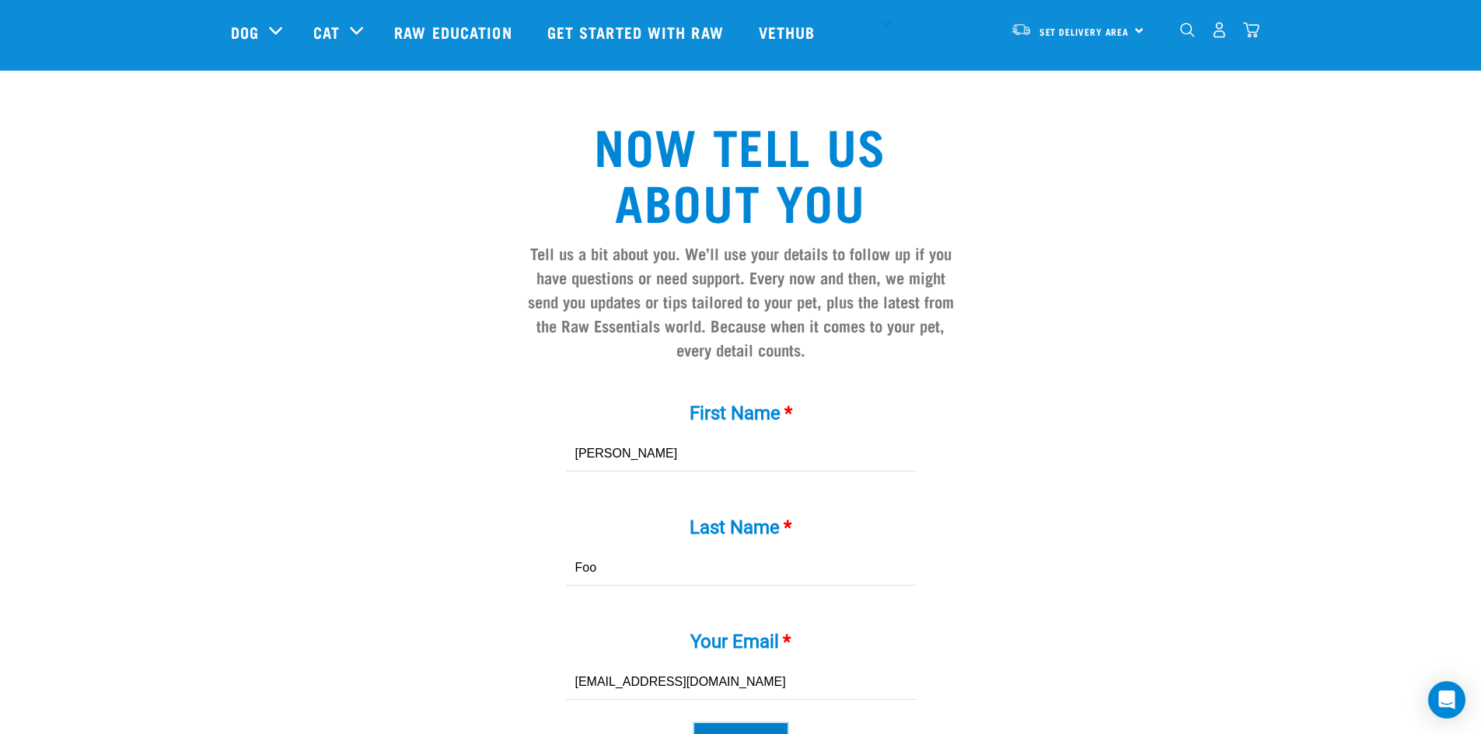
click at [725, 724] on input "Continue..." at bounding box center [740, 742] width 93 height 37
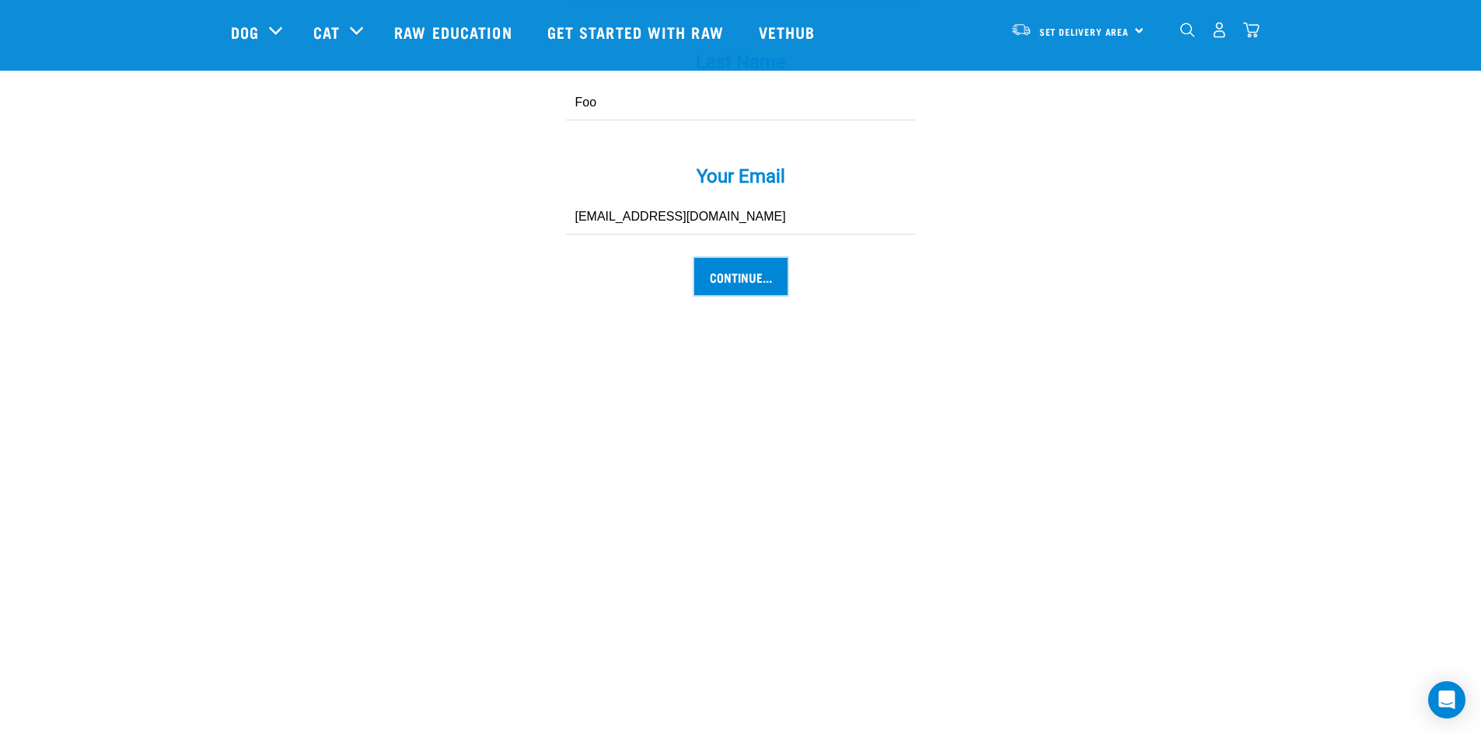
scroll to position [1666, 0]
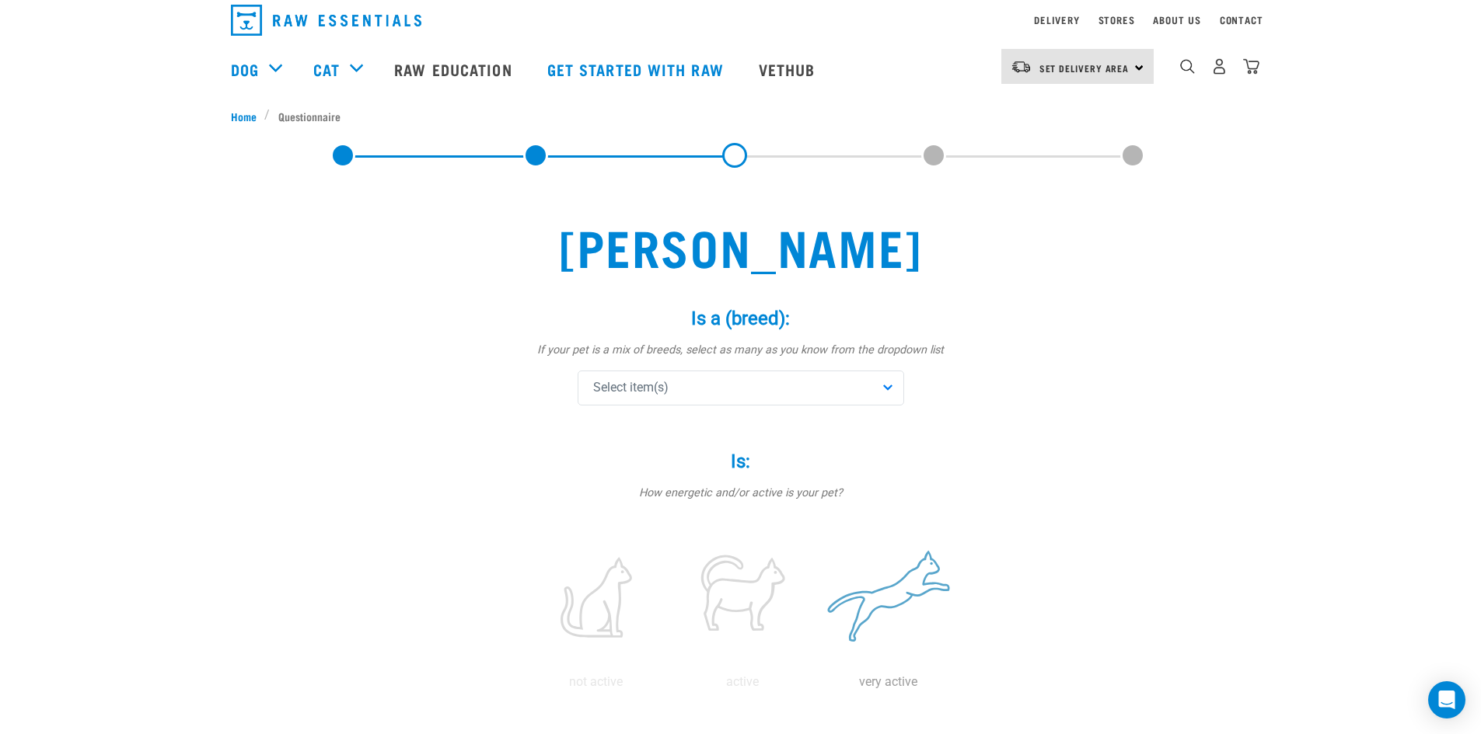
scroll to position [78, 0]
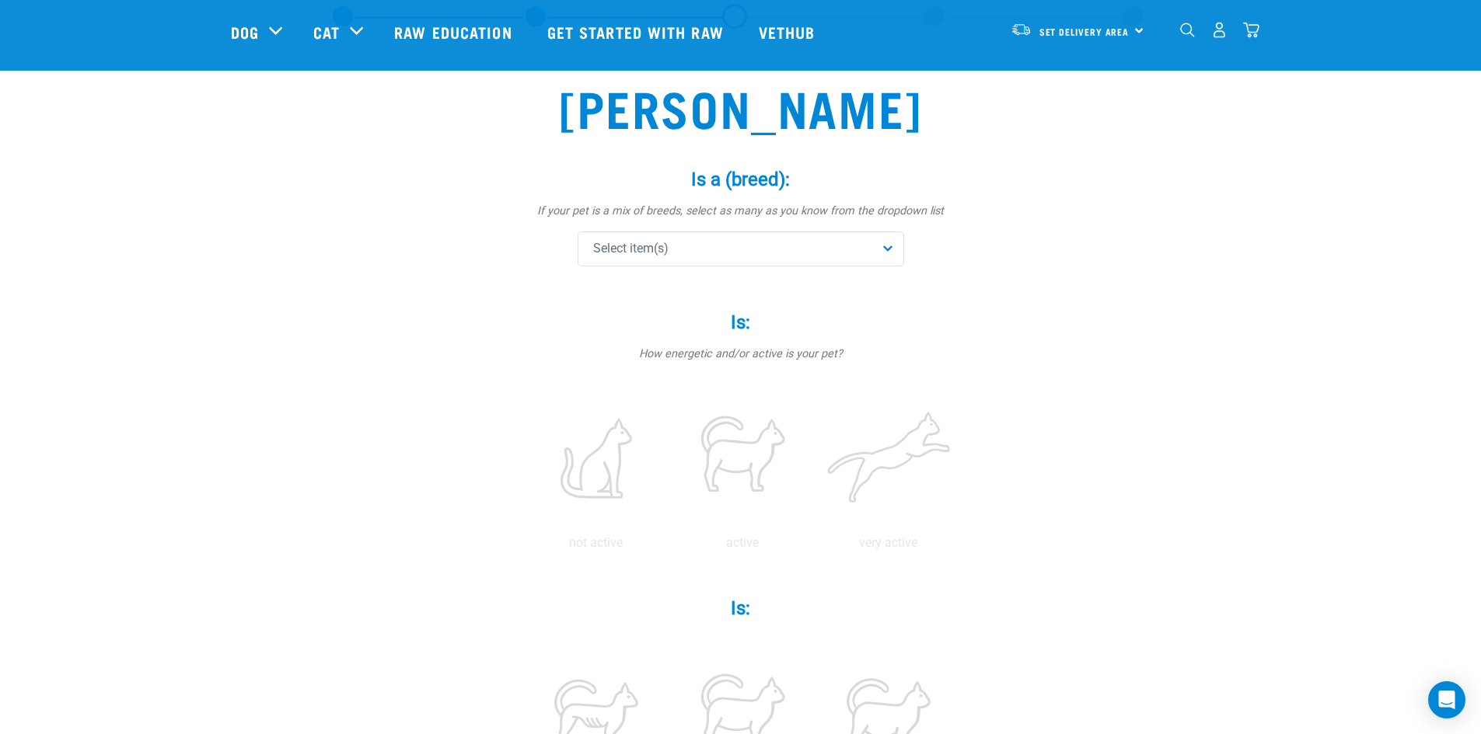
click at [820, 256] on div "Select item(s)" at bounding box center [740, 249] width 326 height 35
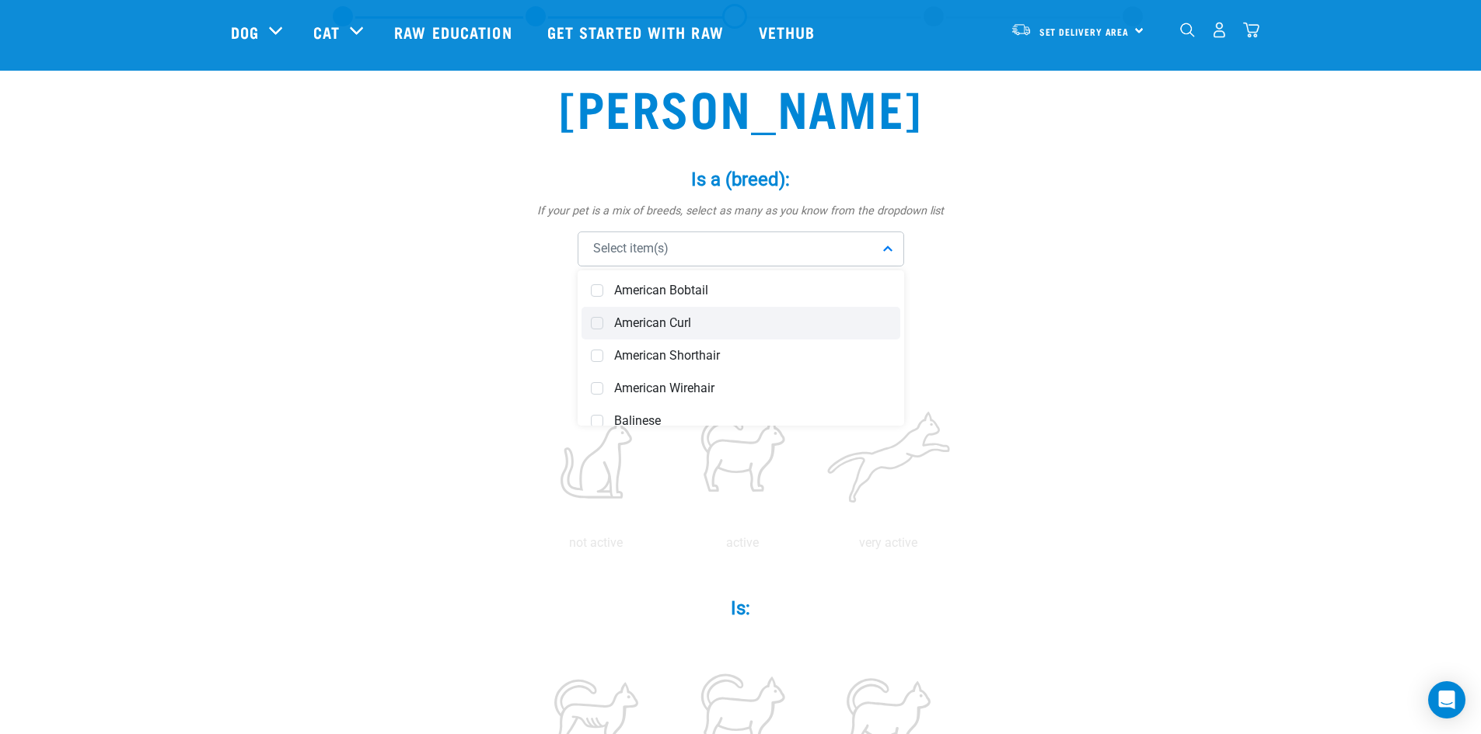
scroll to position [105, 0]
click at [755, 323] on span "American Shorthair" at bounding box center [752, 319] width 277 height 16
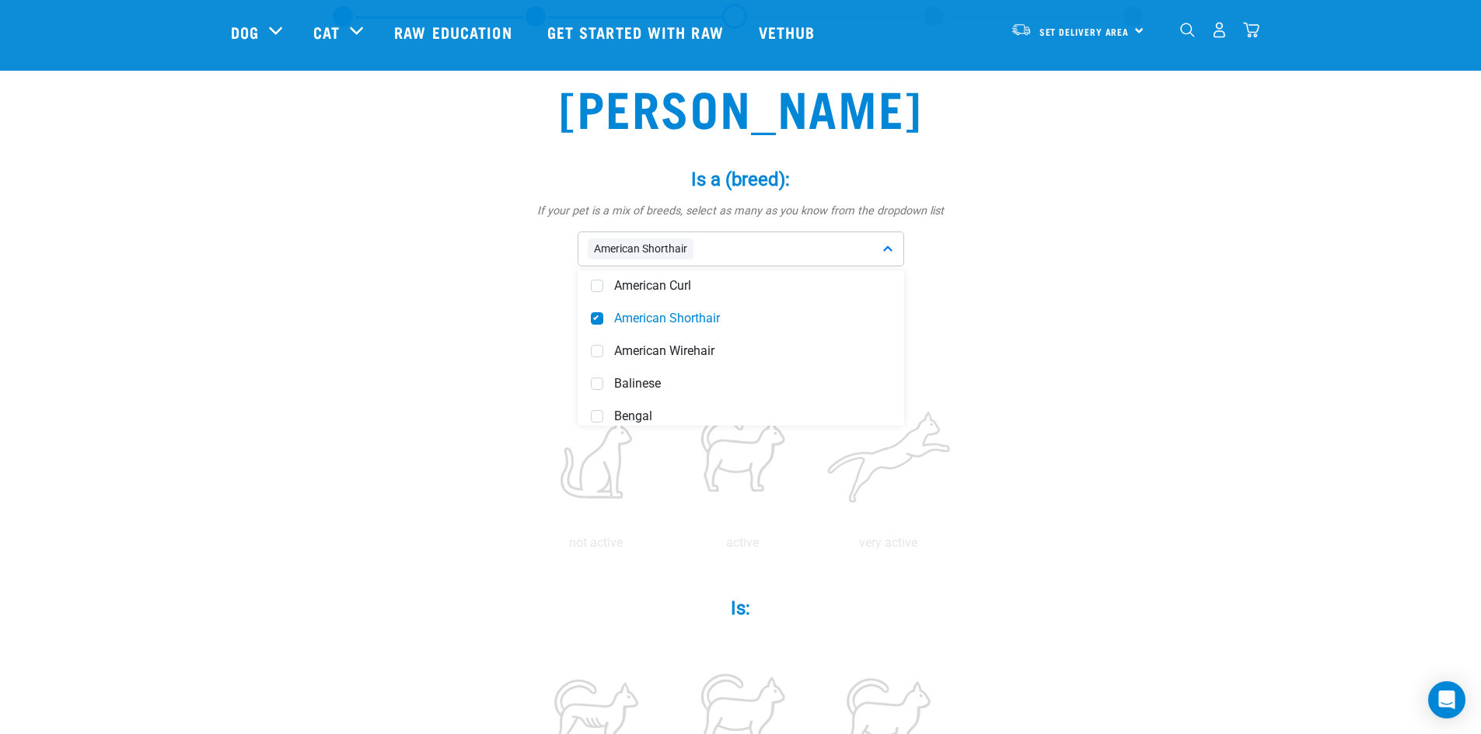
click at [1268, 333] on div "Start your pet’s raw journey [DATE] – take our quick pet questionnaire. Deliver…" at bounding box center [740, 702] width 1481 height 1561
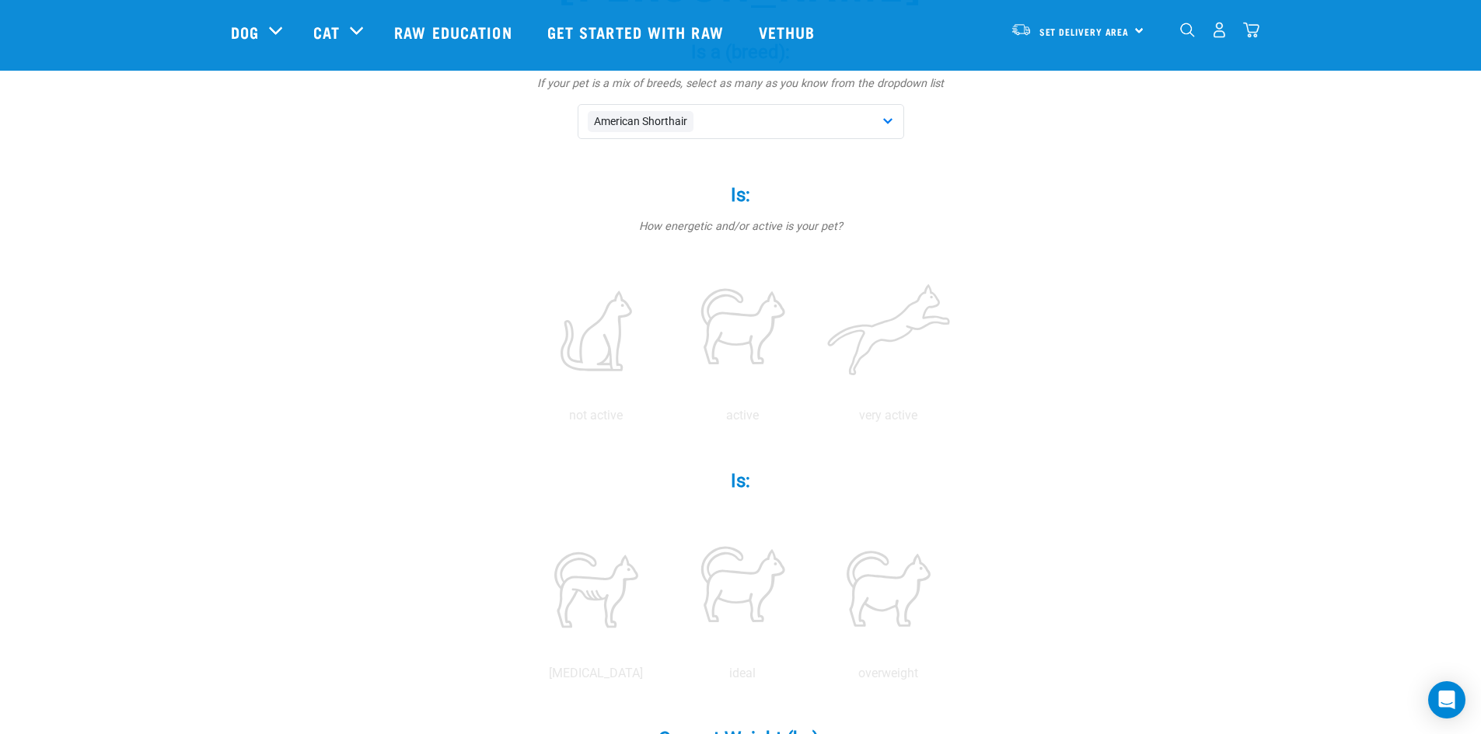
scroll to position [233, 0]
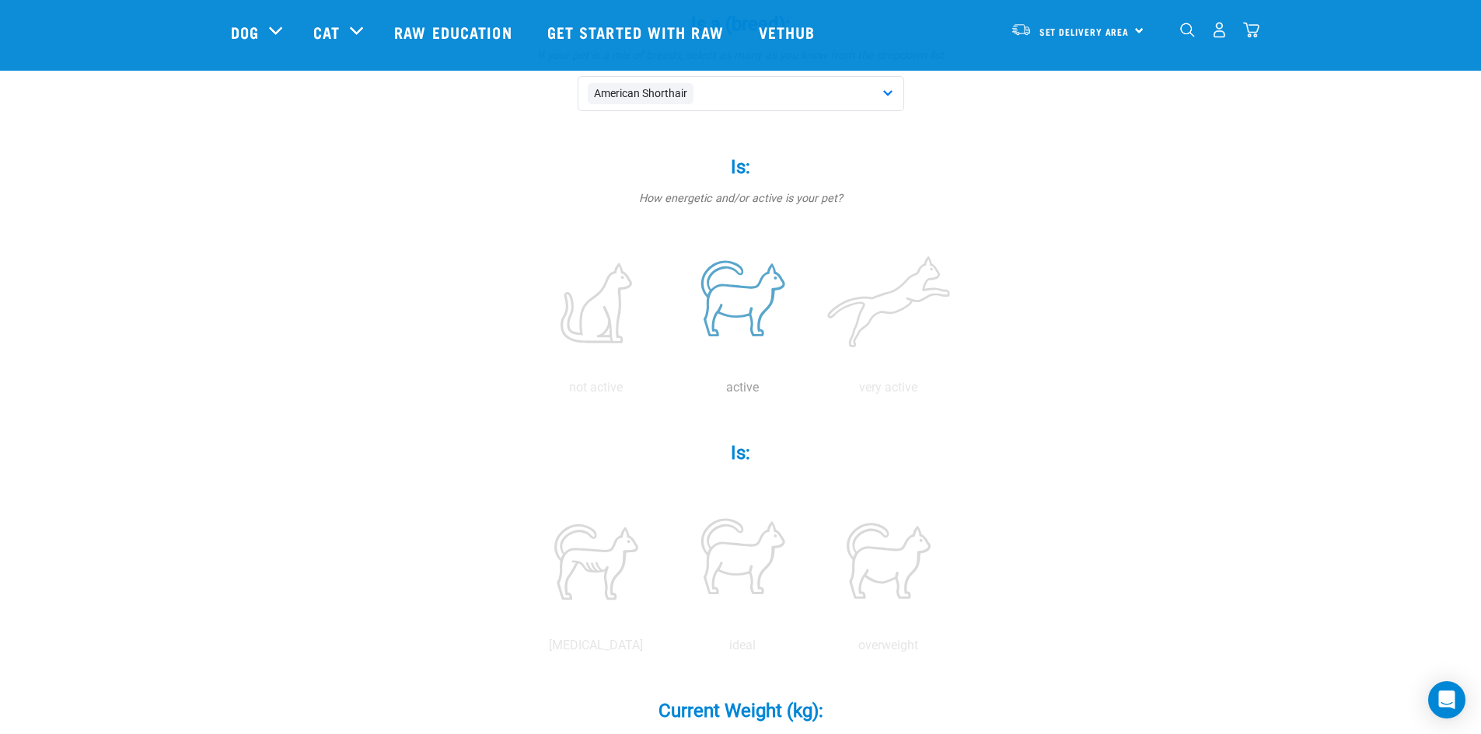
click at [737, 293] on label at bounding box center [742, 303] width 140 height 132
click at [669, 392] on input "radio" at bounding box center [669, 392] width 0 height 0
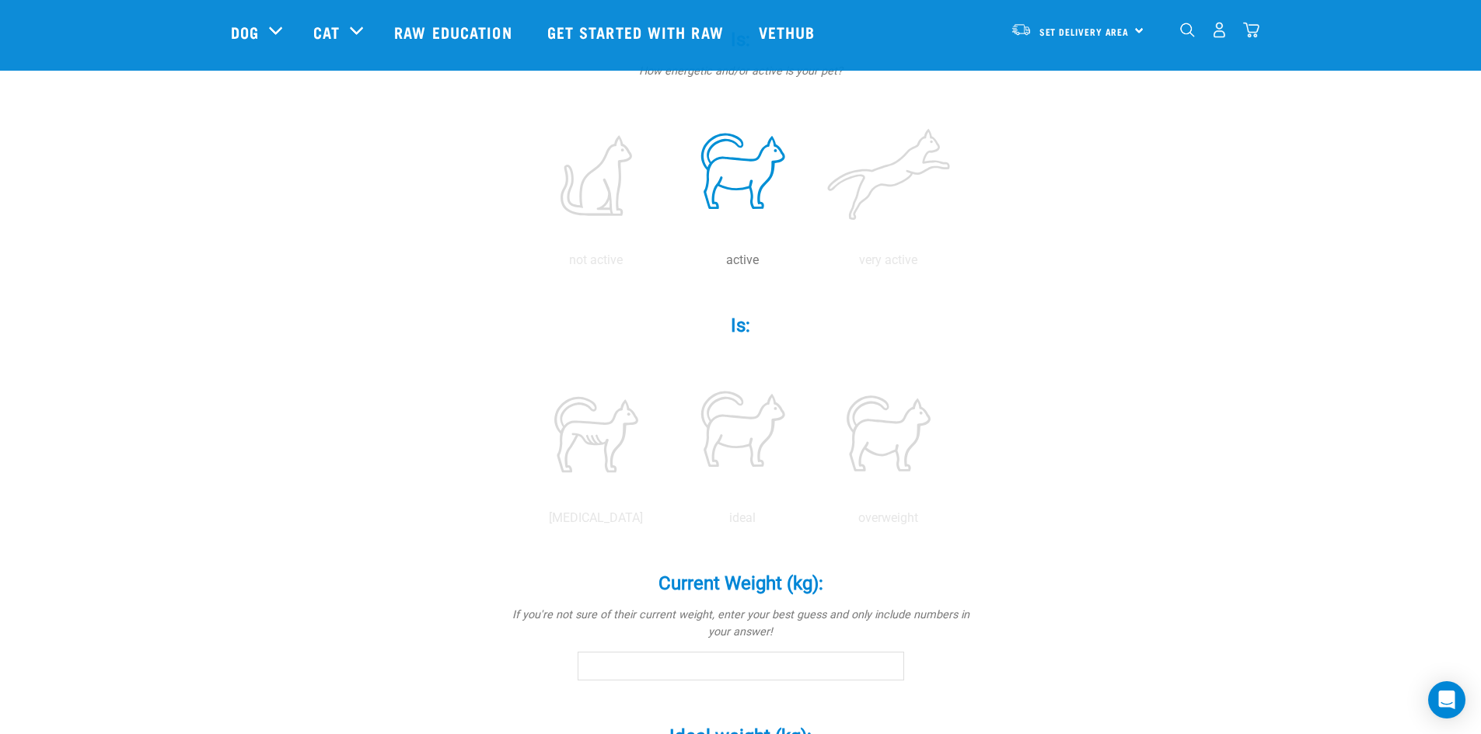
scroll to position [389, 0]
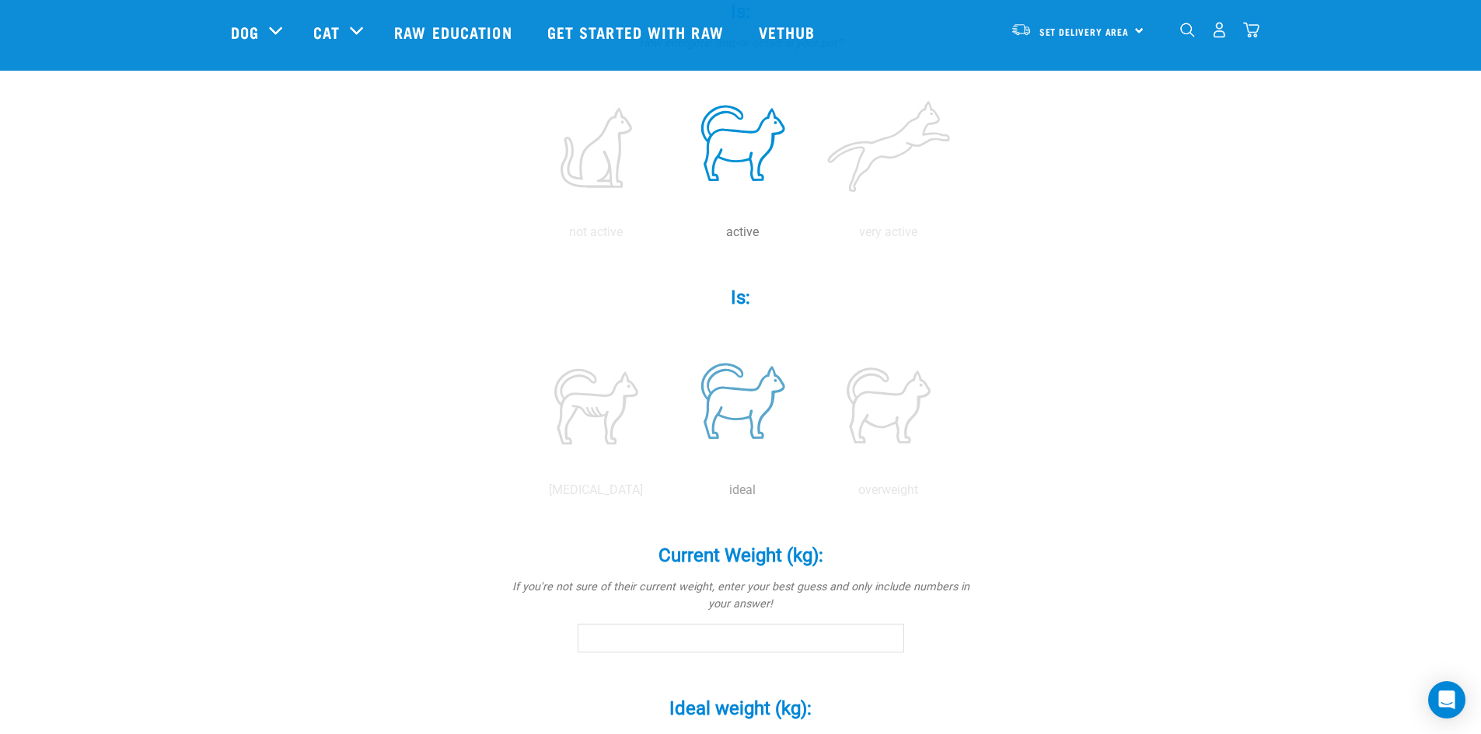
click at [752, 403] on label at bounding box center [742, 406] width 140 height 132
click at [669, 494] on input "radio" at bounding box center [669, 494] width 0 height 0
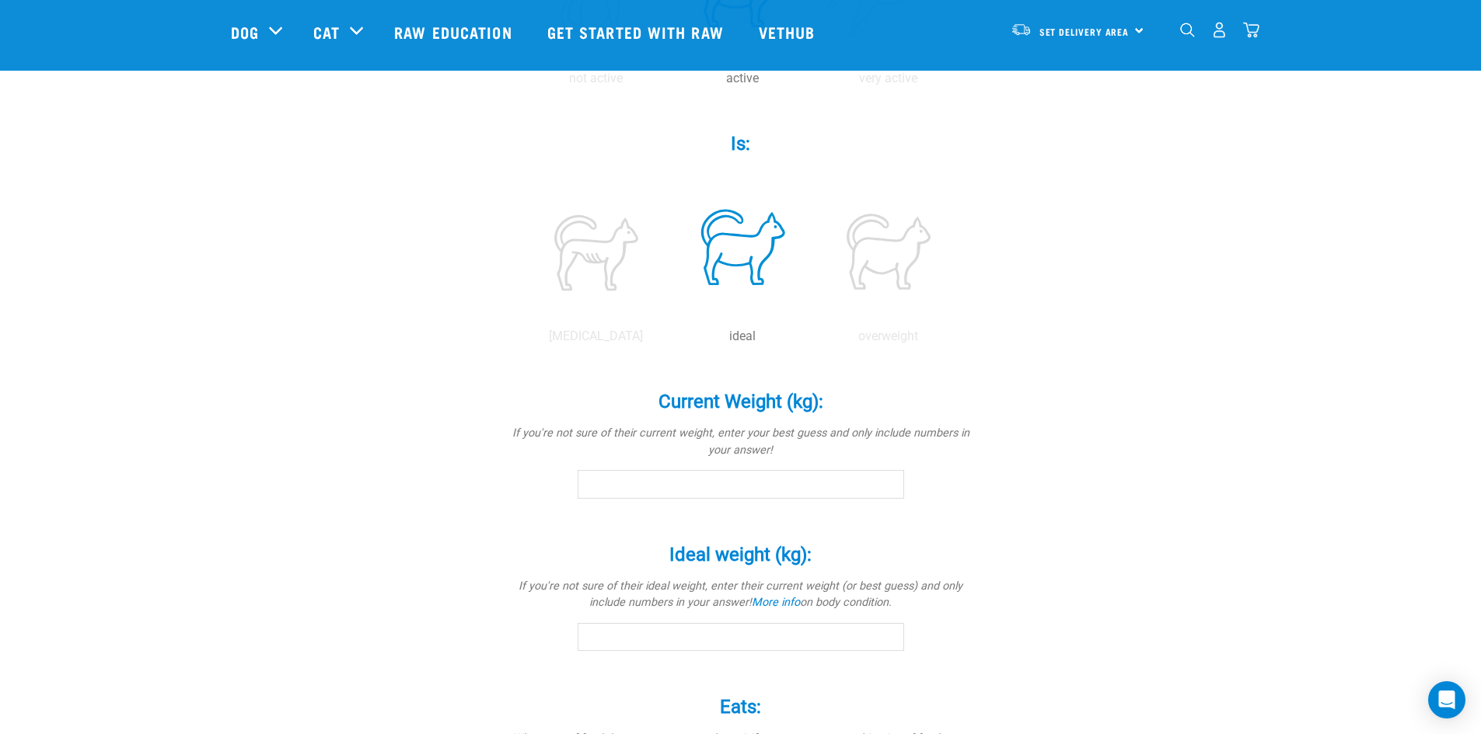
scroll to position [544, 0]
click at [862, 488] on input "Current Weight (kg): *" at bounding box center [740, 483] width 326 height 28
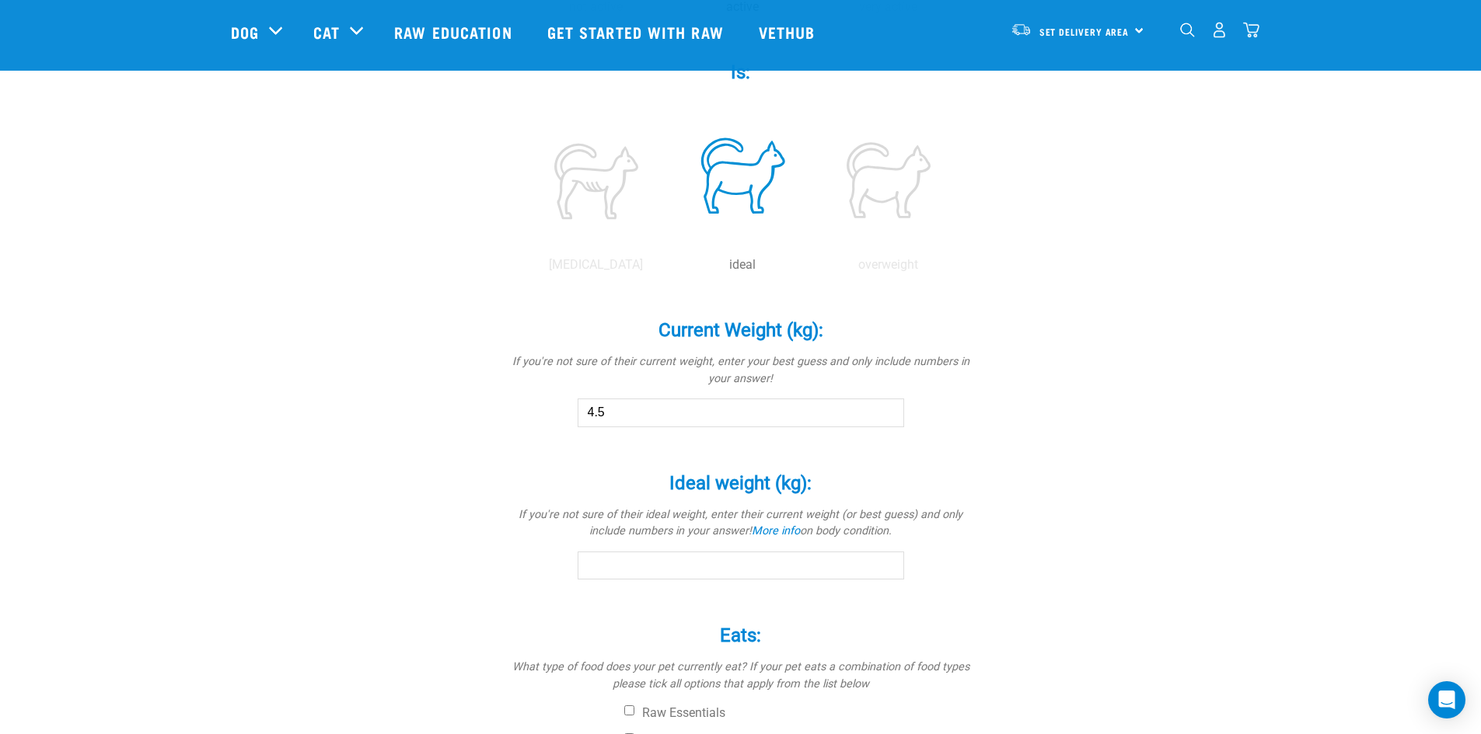
scroll to position [700, 0]
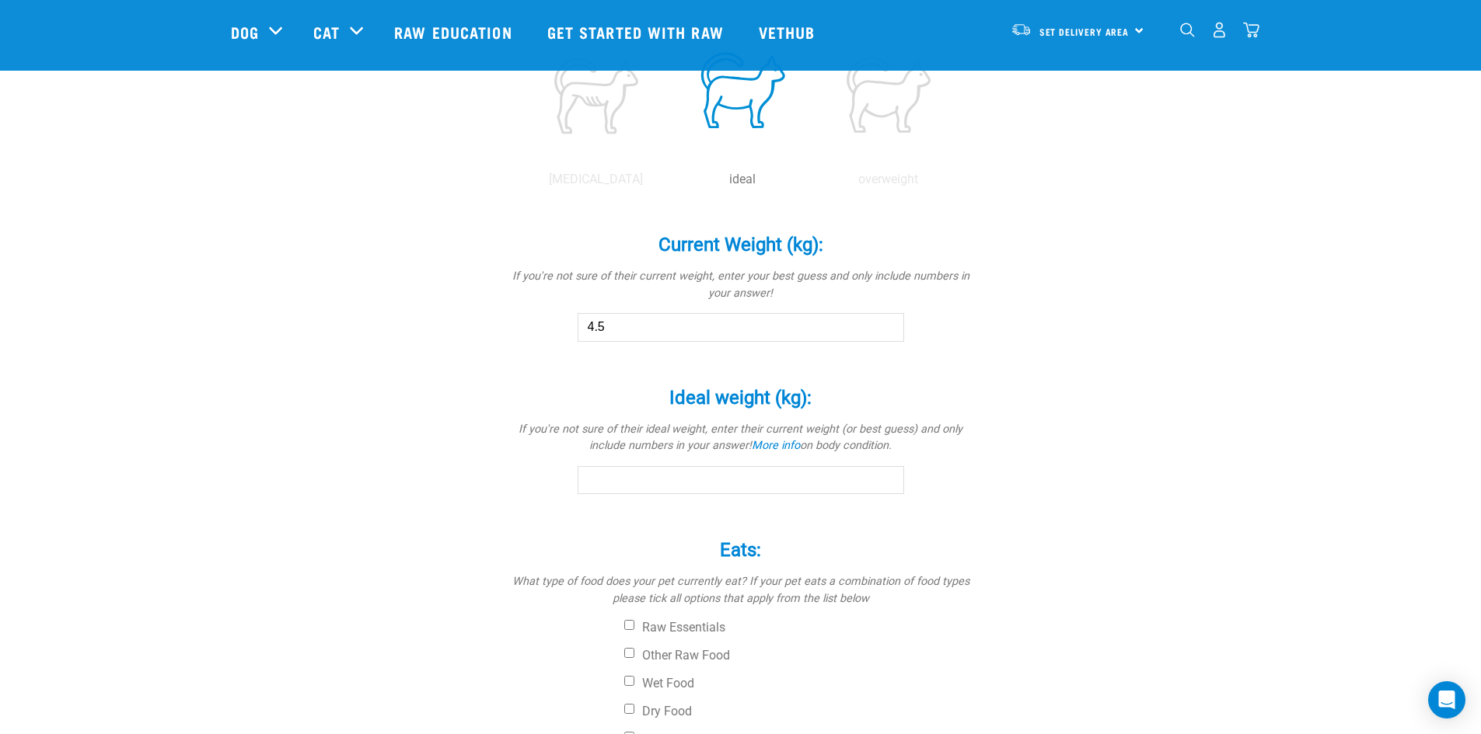
type input "4.5"
click at [836, 474] on input "Ideal weight (kg): *" at bounding box center [740, 480] width 326 height 28
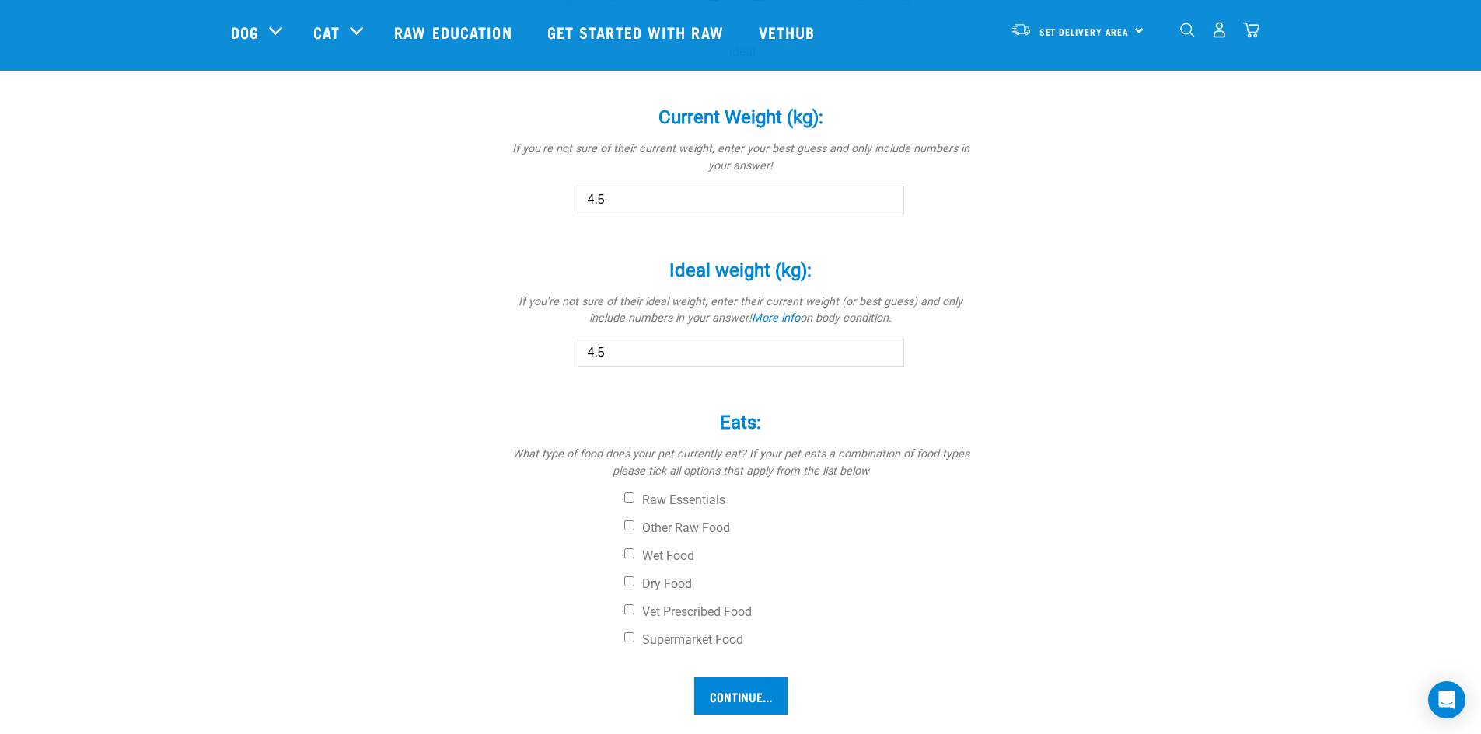
scroll to position [855, 0]
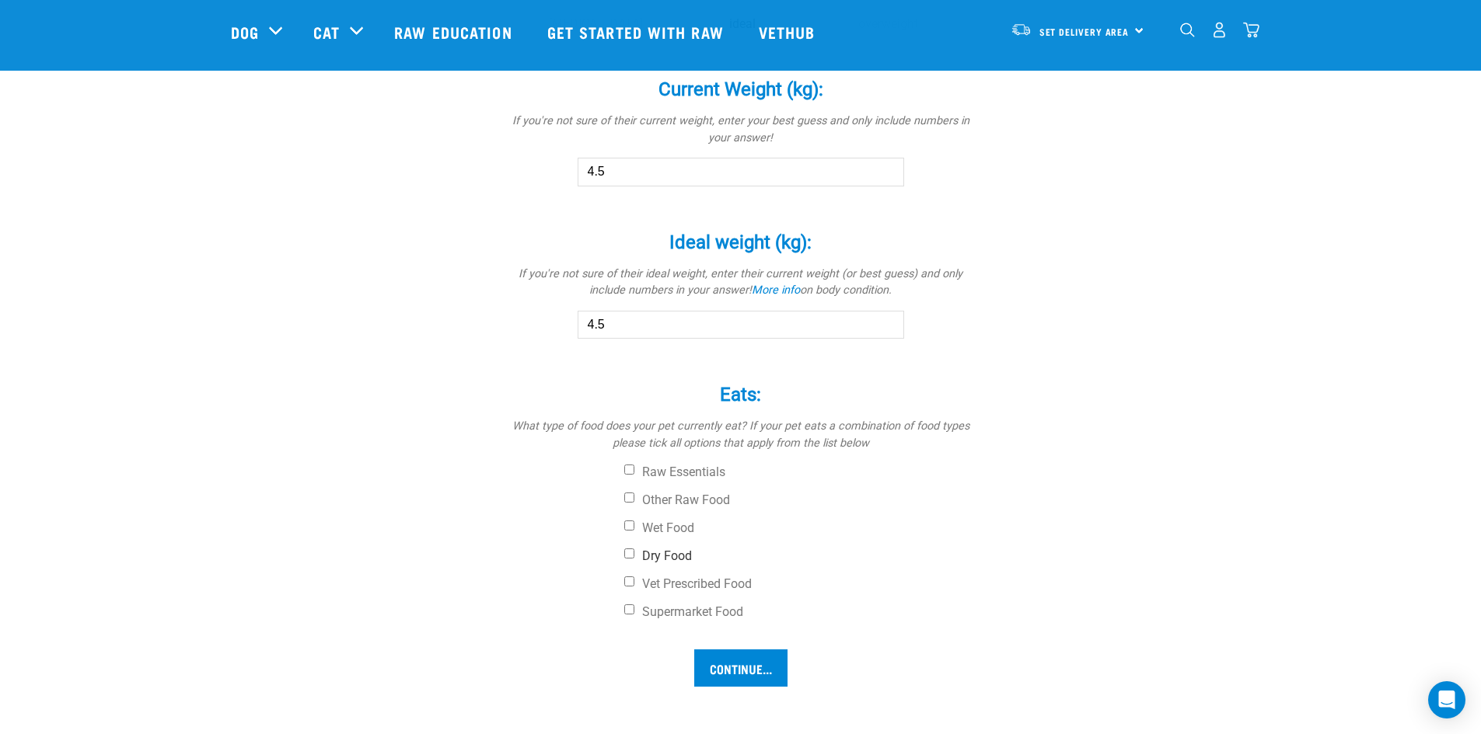
type input "4.5"
click at [683, 560] on label "Dry Food" at bounding box center [799, 557] width 350 height 16
click at [634, 559] on input "Dry Food" at bounding box center [629, 554] width 10 height 10
checkbox input "true"
click at [684, 533] on label "Wet Food" at bounding box center [799, 529] width 350 height 16
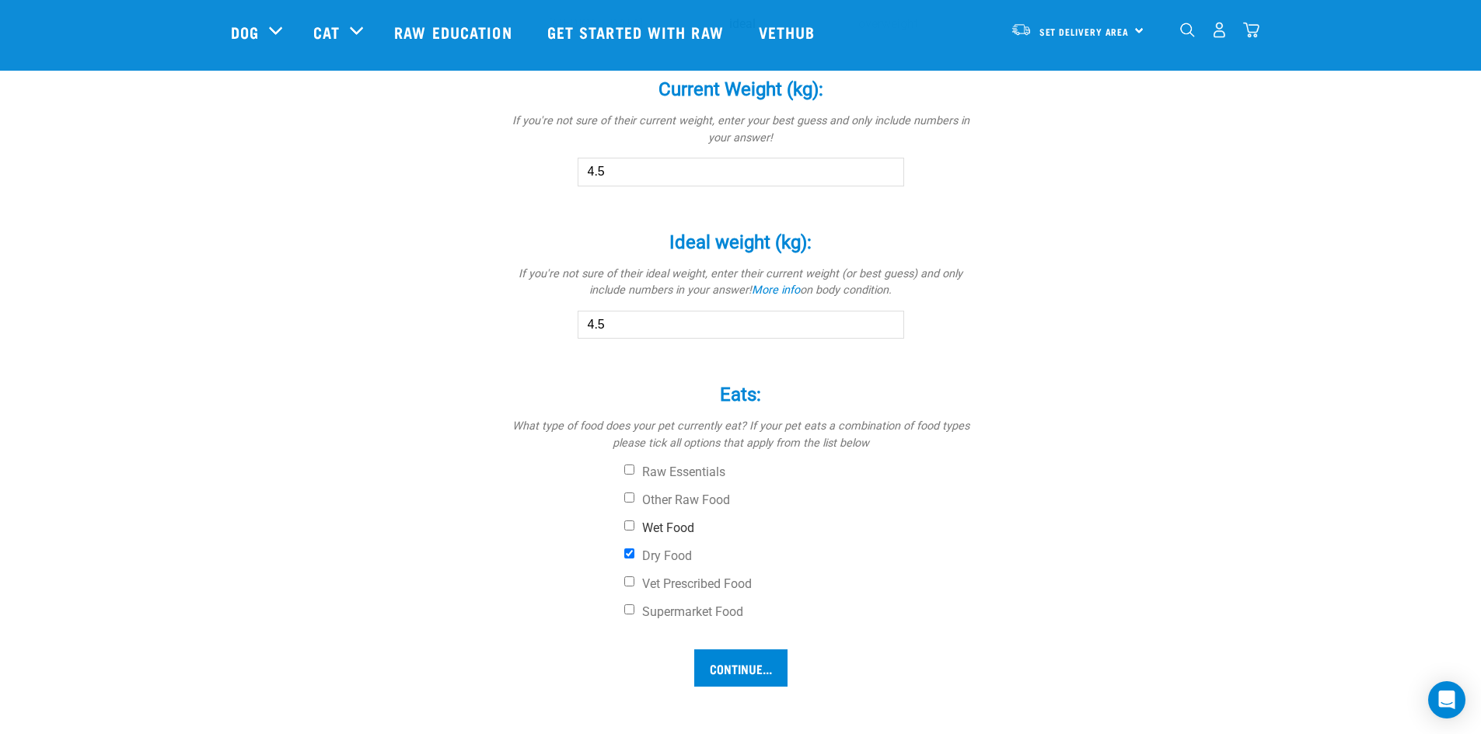
click at [634, 531] on input "Wet Food" at bounding box center [629, 526] width 10 height 10
checkbox input "true"
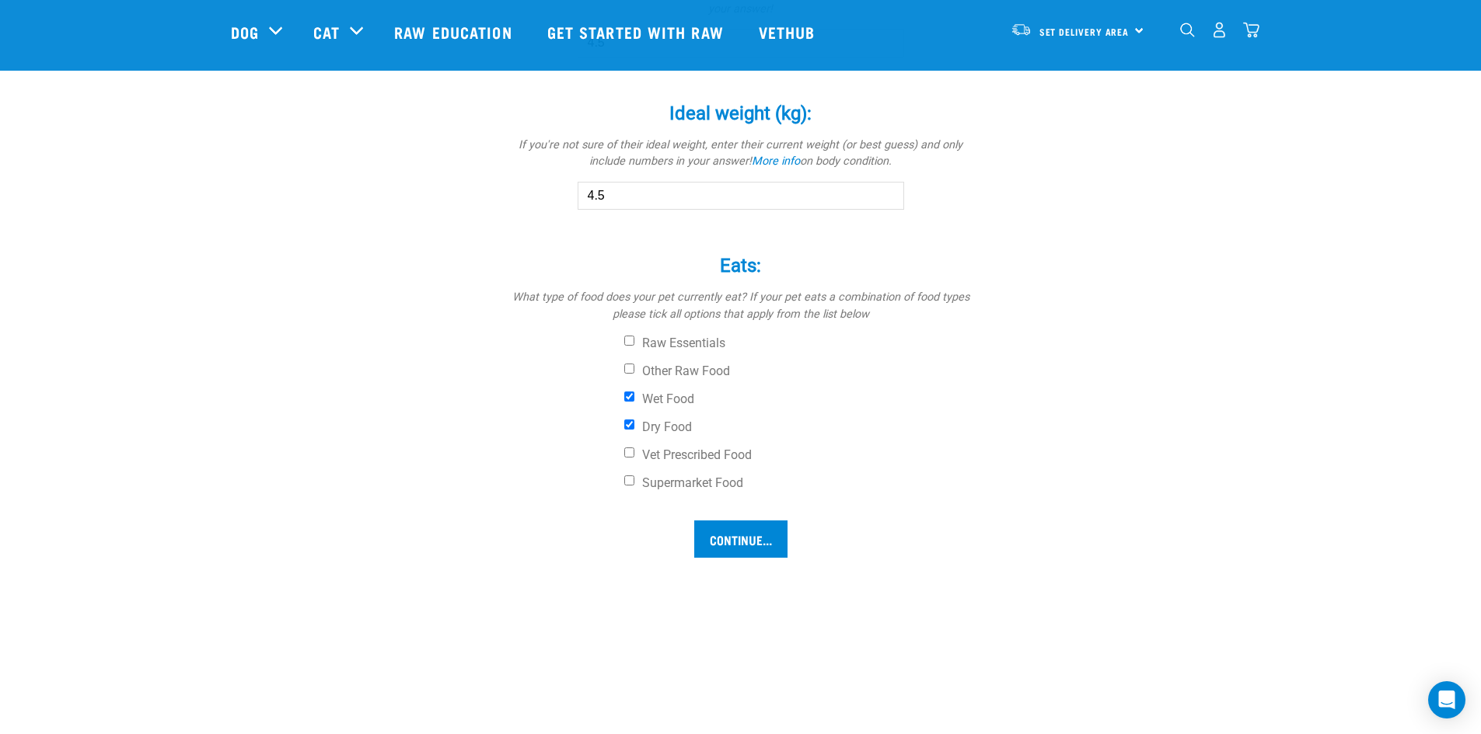
scroll to position [1010, 0]
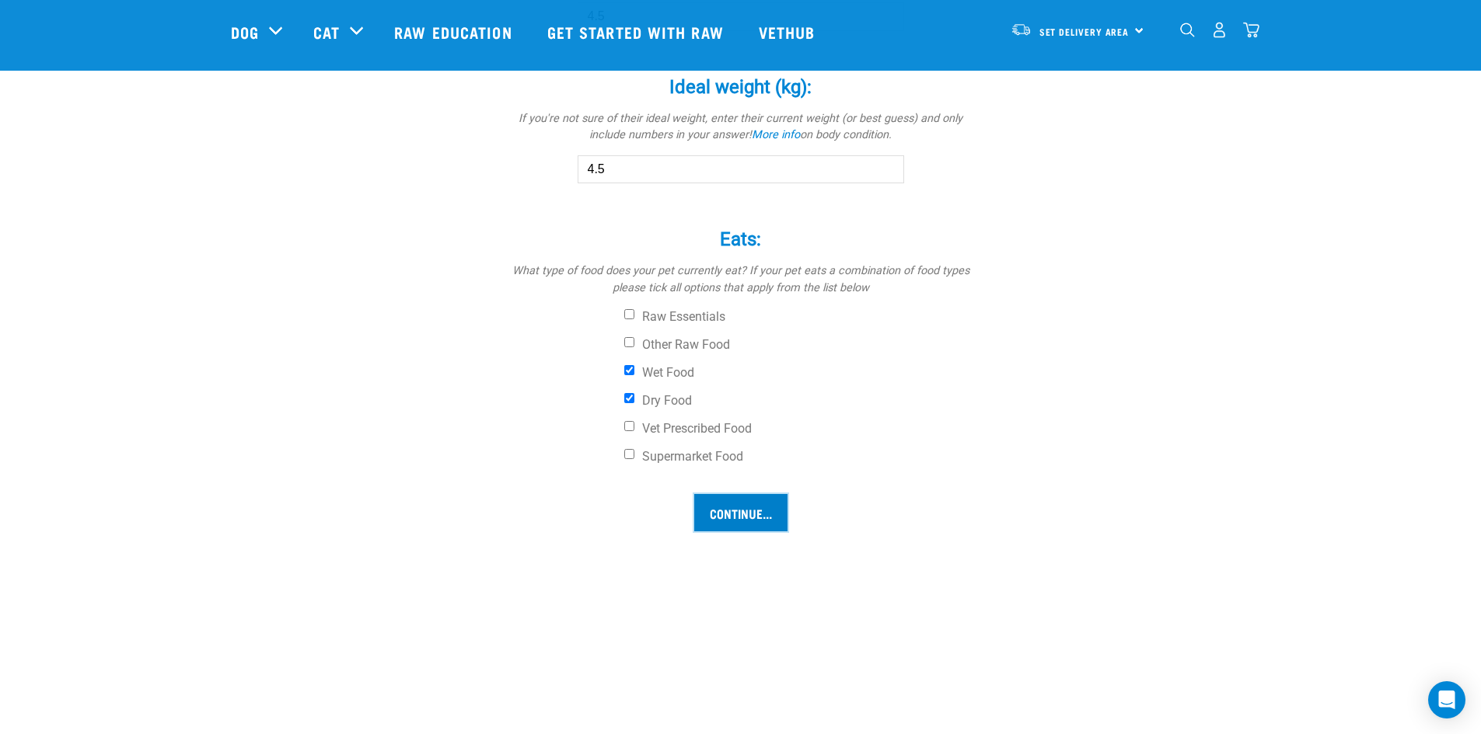
click at [749, 522] on input "Continue..." at bounding box center [740, 512] width 93 height 37
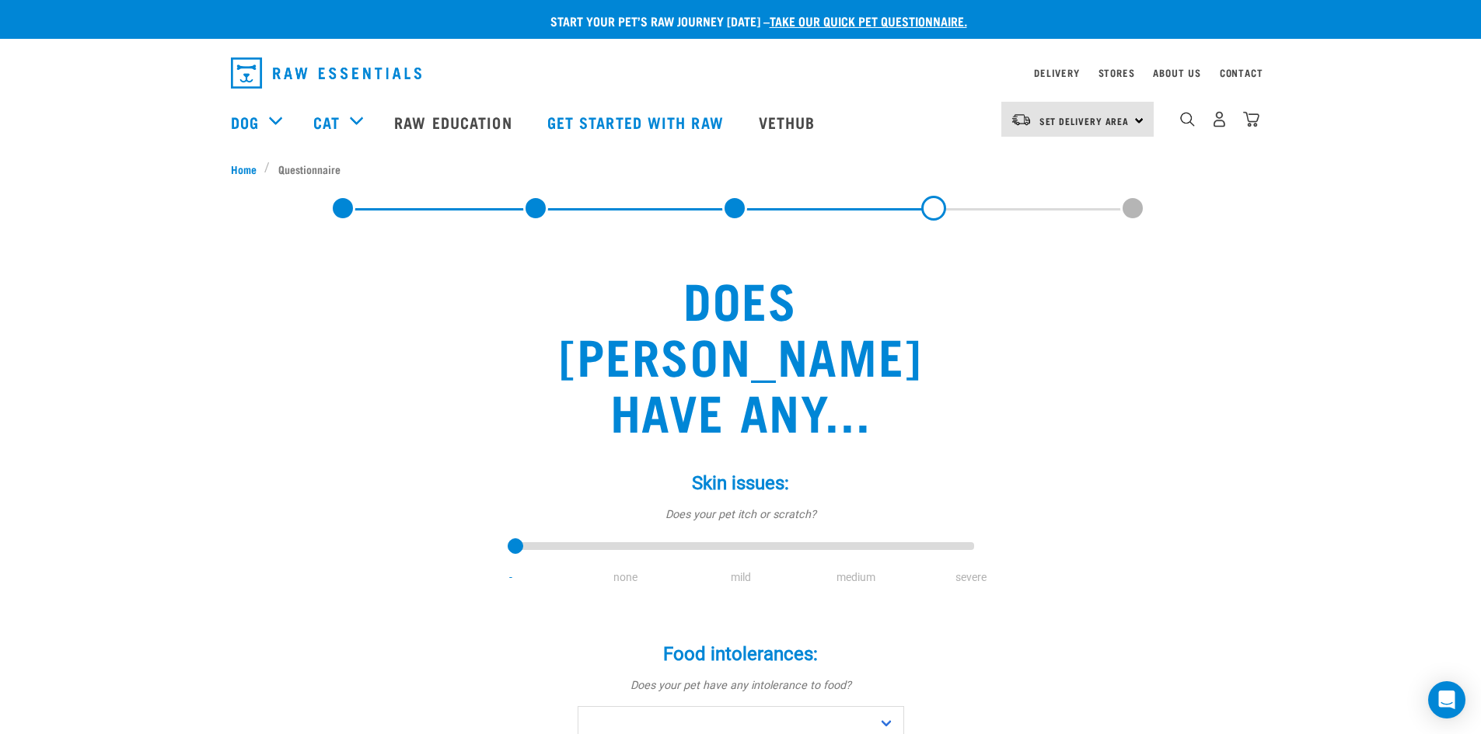
click at [619, 570] on li "none" at bounding box center [625, 578] width 115 height 16
click at [622, 570] on li "none" at bounding box center [625, 578] width 115 height 16
drag, startPoint x: 519, startPoint y: 493, endPoint x: 630, endPoint y: 509, distance: 112.3
type input "1"
click at [630, 536] on input "range" at bounding box center [741, 547] width 466 height 22
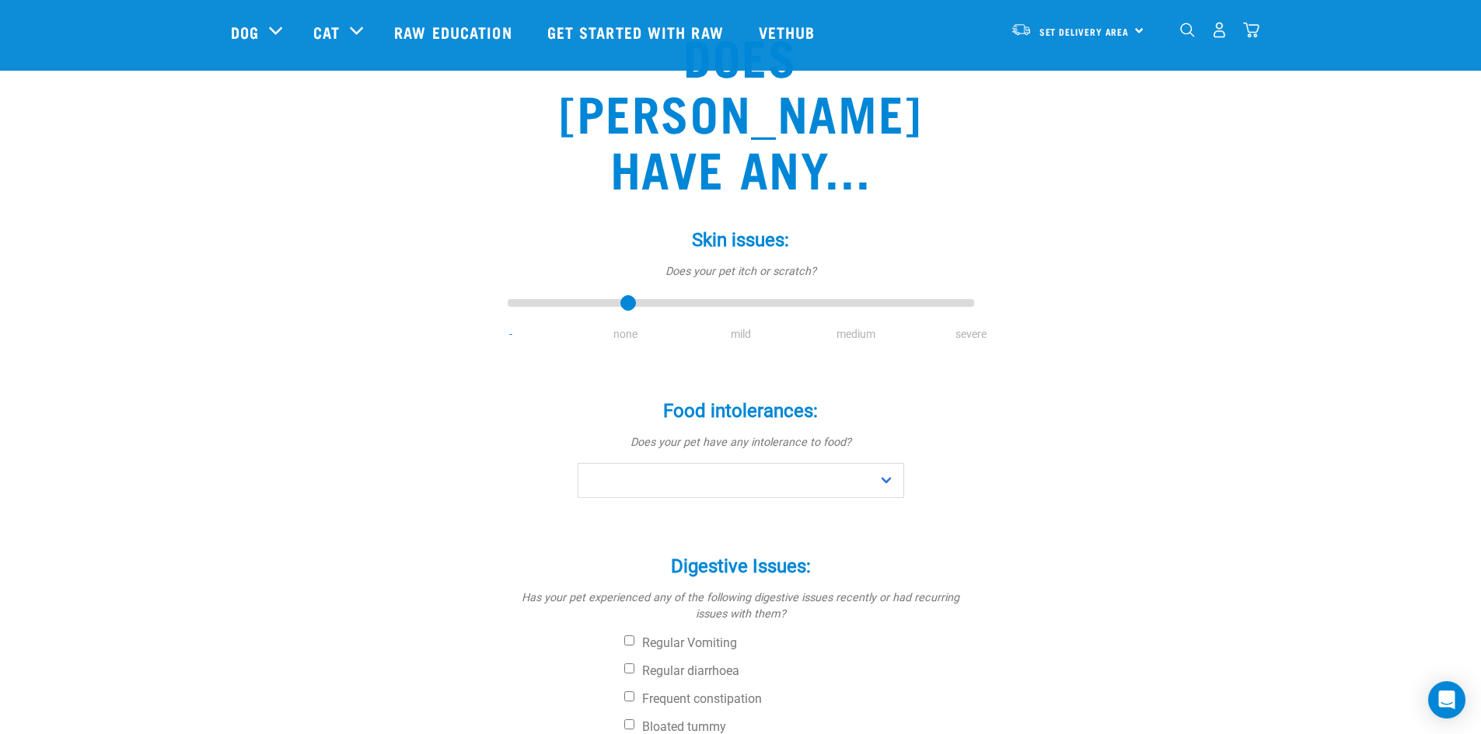
scroll to position [155, 0]
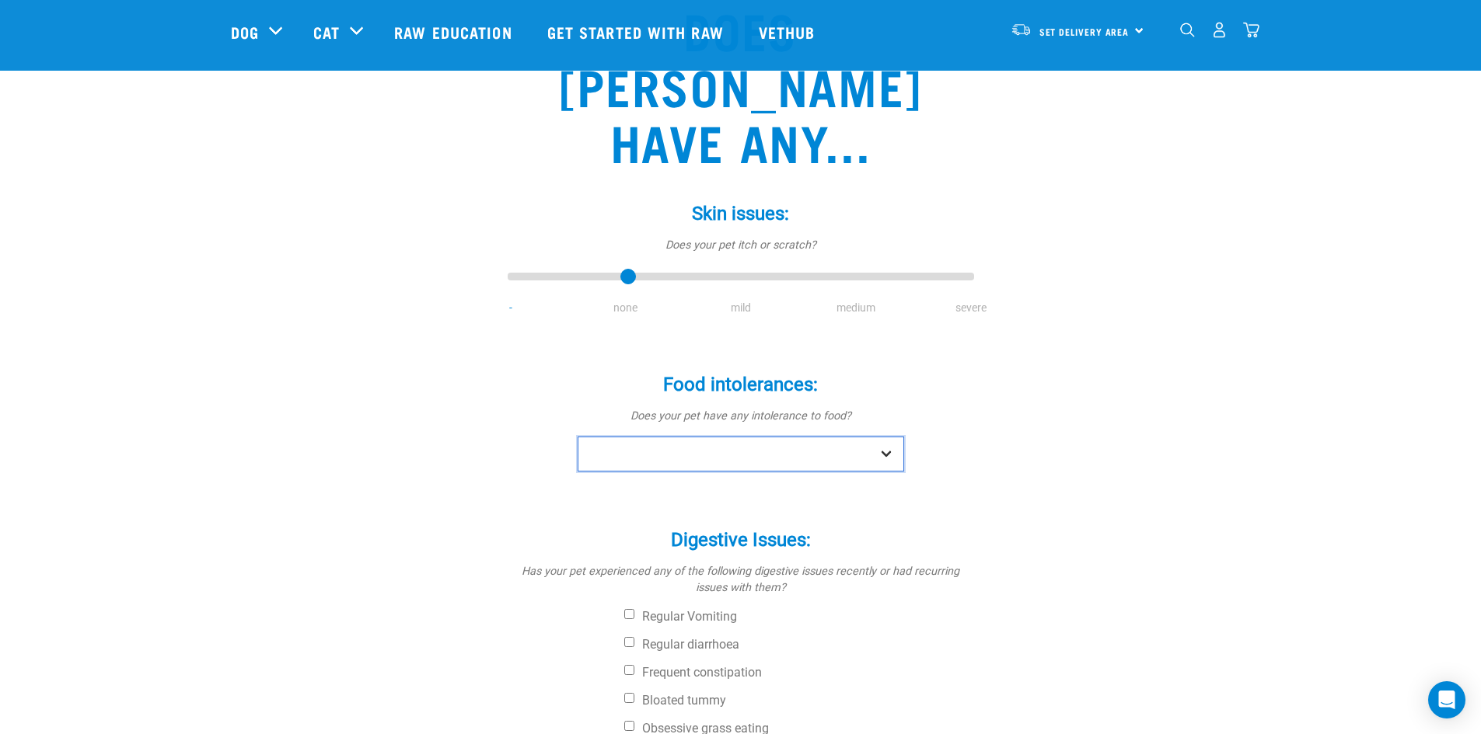
click at [870, 437] on select "No Yes" at bounding box center [740, 454] width 326 height 35
select select "no"
click at [577, 437] on select "No Yes" at bounding box center [740, 454] width 326 height 35
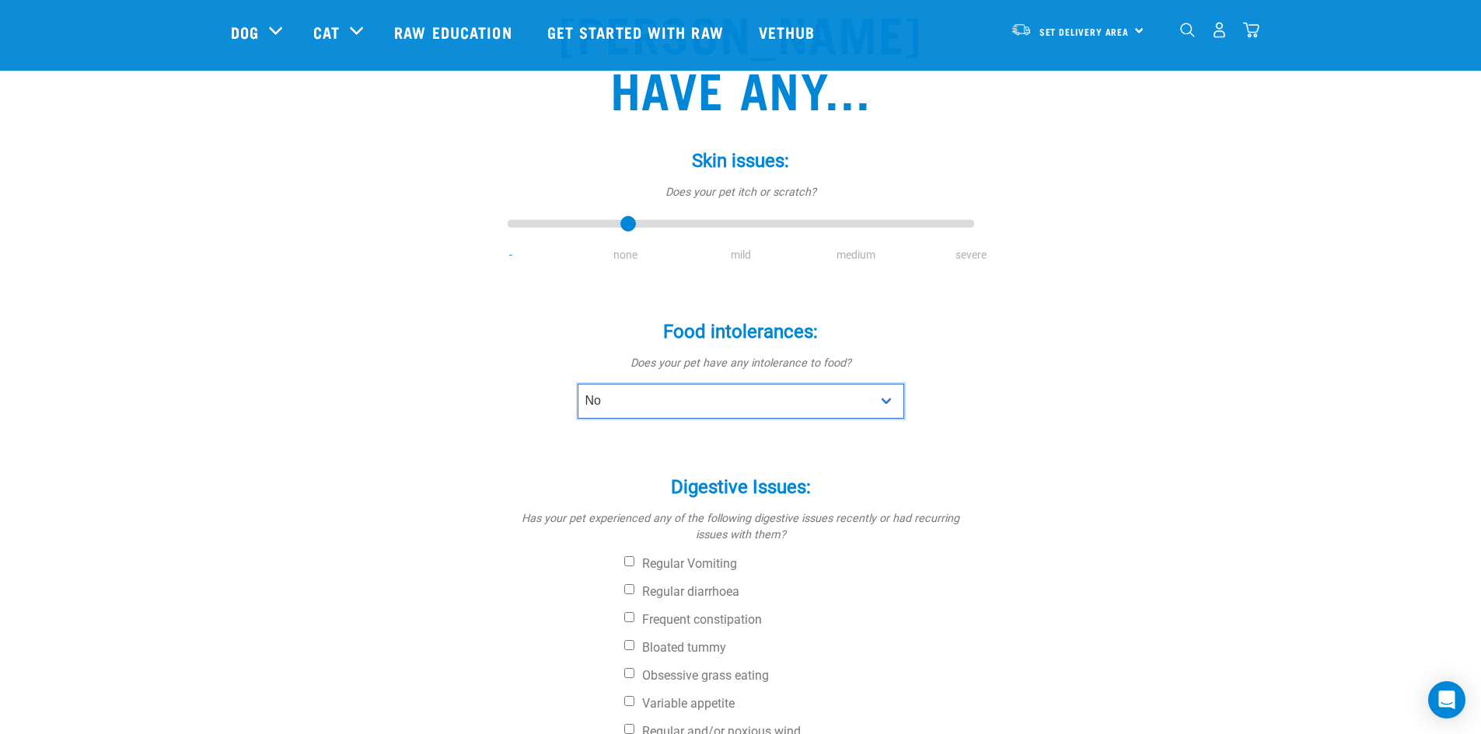
scroll to position [233, 0]
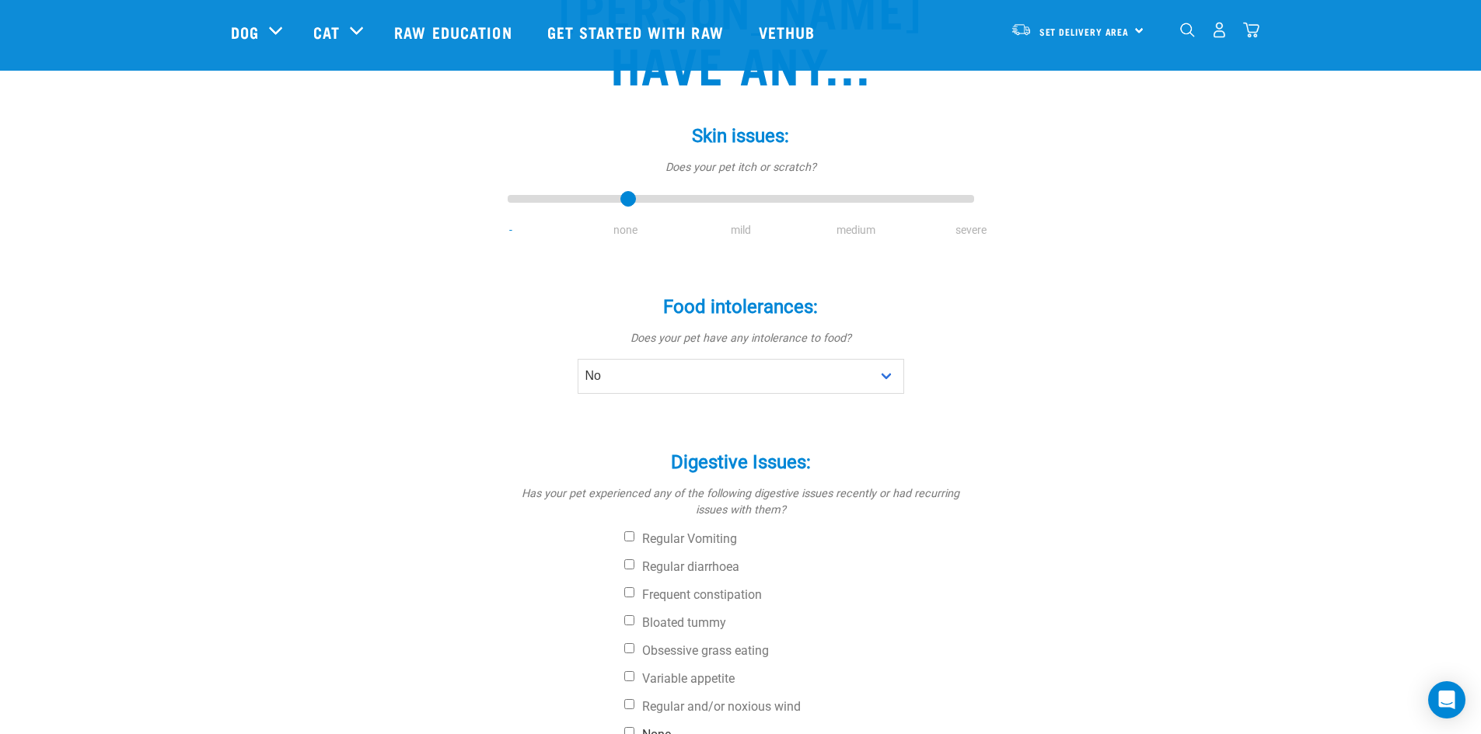
click at [644, 727] on label "None" at bounding box center [799, 735] width 350 height 16
click at [634, 727] on input "None" at bounding box center [629, 732] width 10 height 10
checkbox input "true"
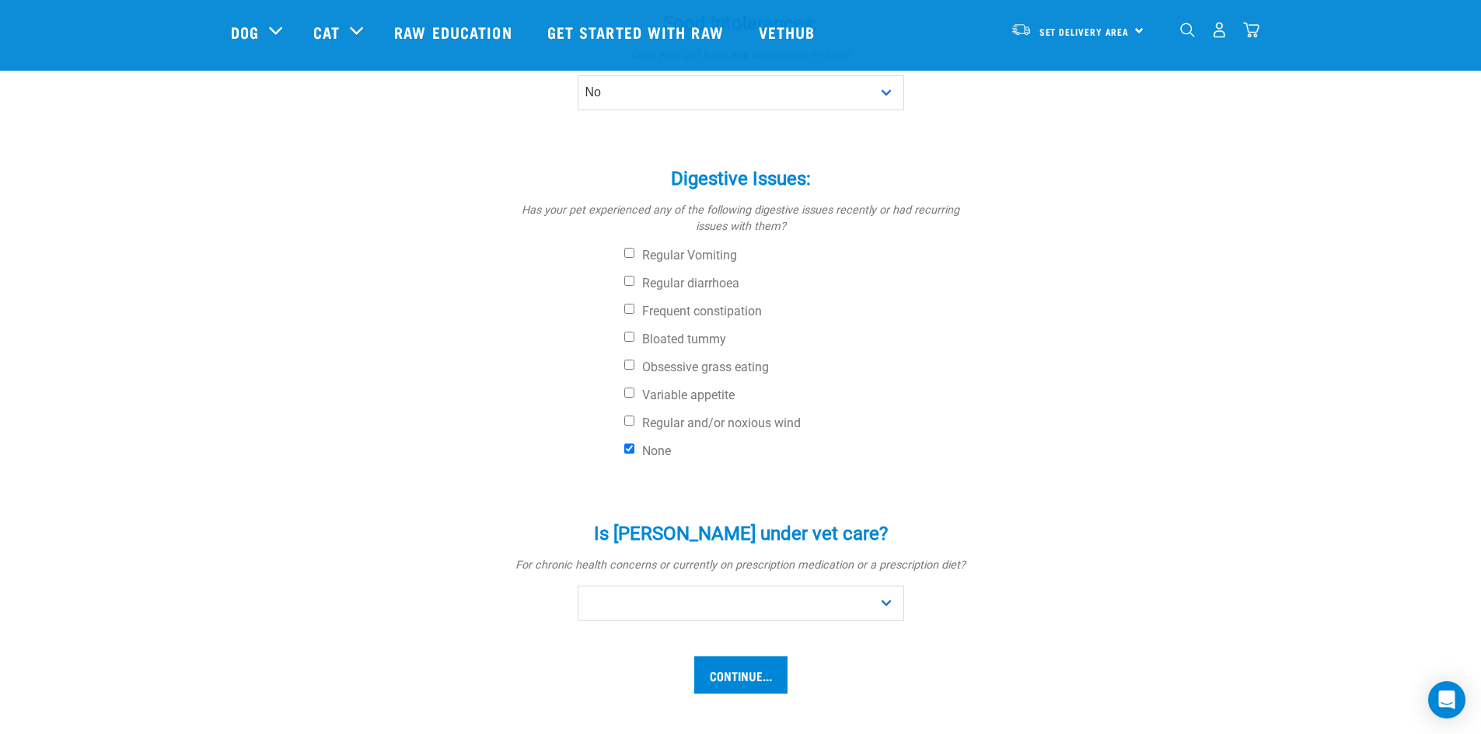
scroll to position [544, 0]
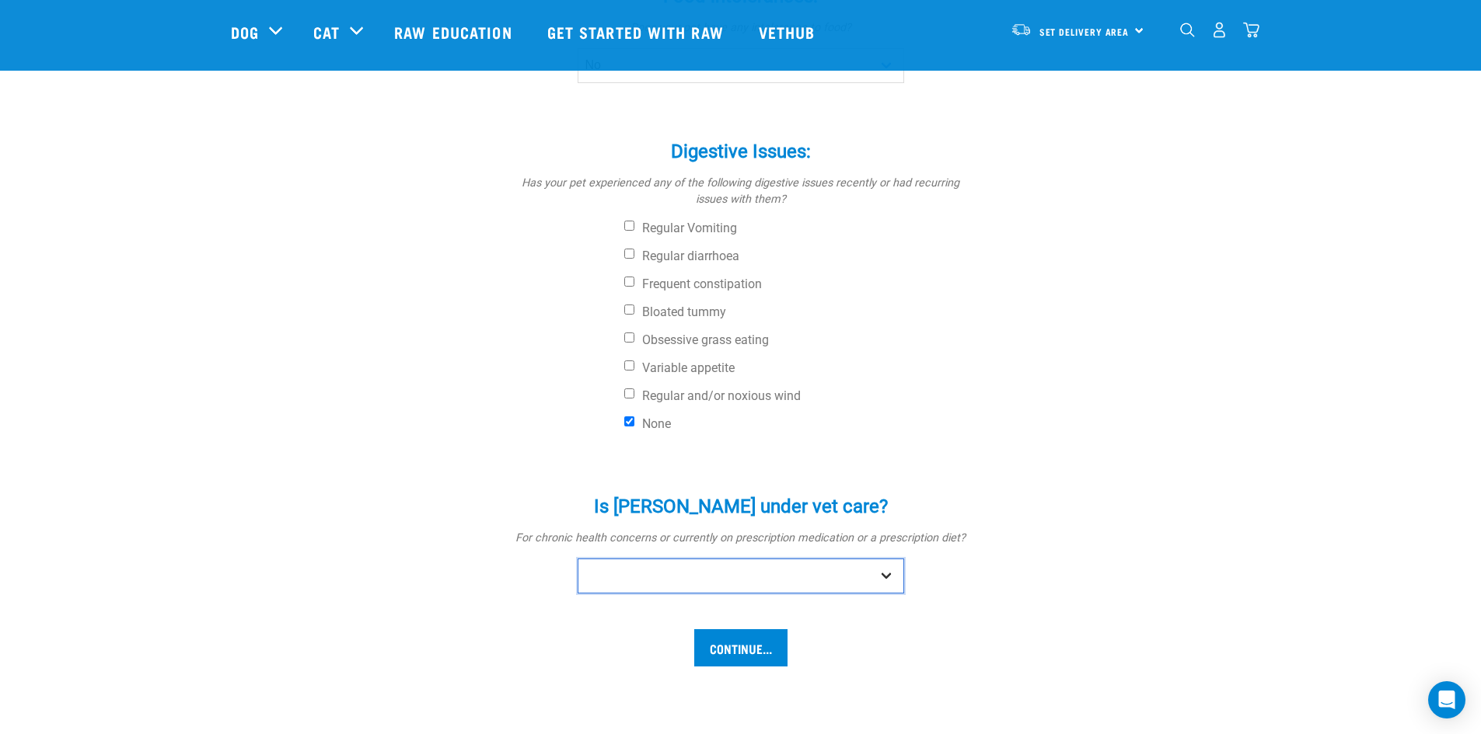
click at [872, 559] on select "No Yes" at bounding box center [740, 576] width 326 height 35
select select "no"
click at [577, 559] on select "No Yes" at bounding box center [740, 576] width 326 height 35
click at [774, 630] on input "Continue..." at bounding box center [740, 648] width 93 height 37
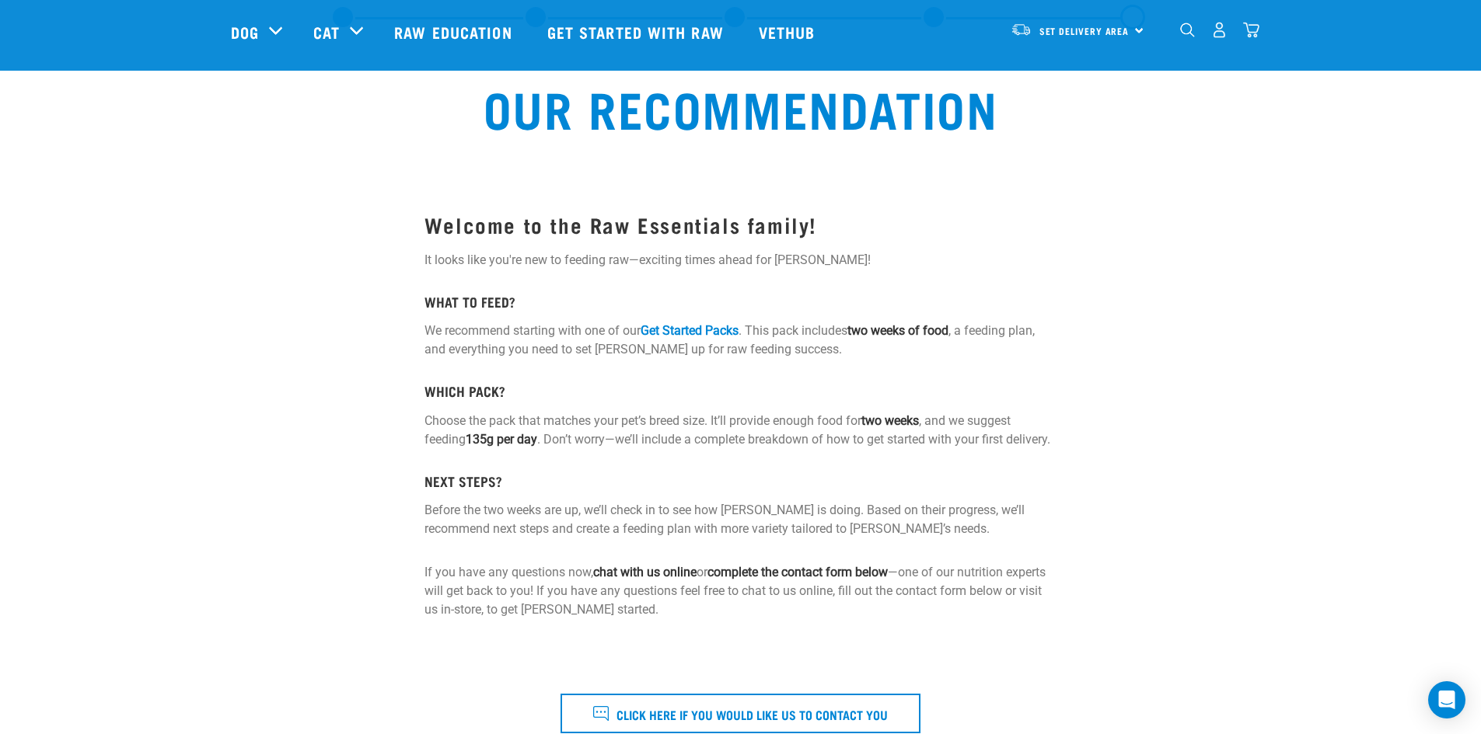
scroll to position [78, 0]
click at [658, 336] on link "Get Started Packs" at bounding box center [689, 330] width 98 height 15
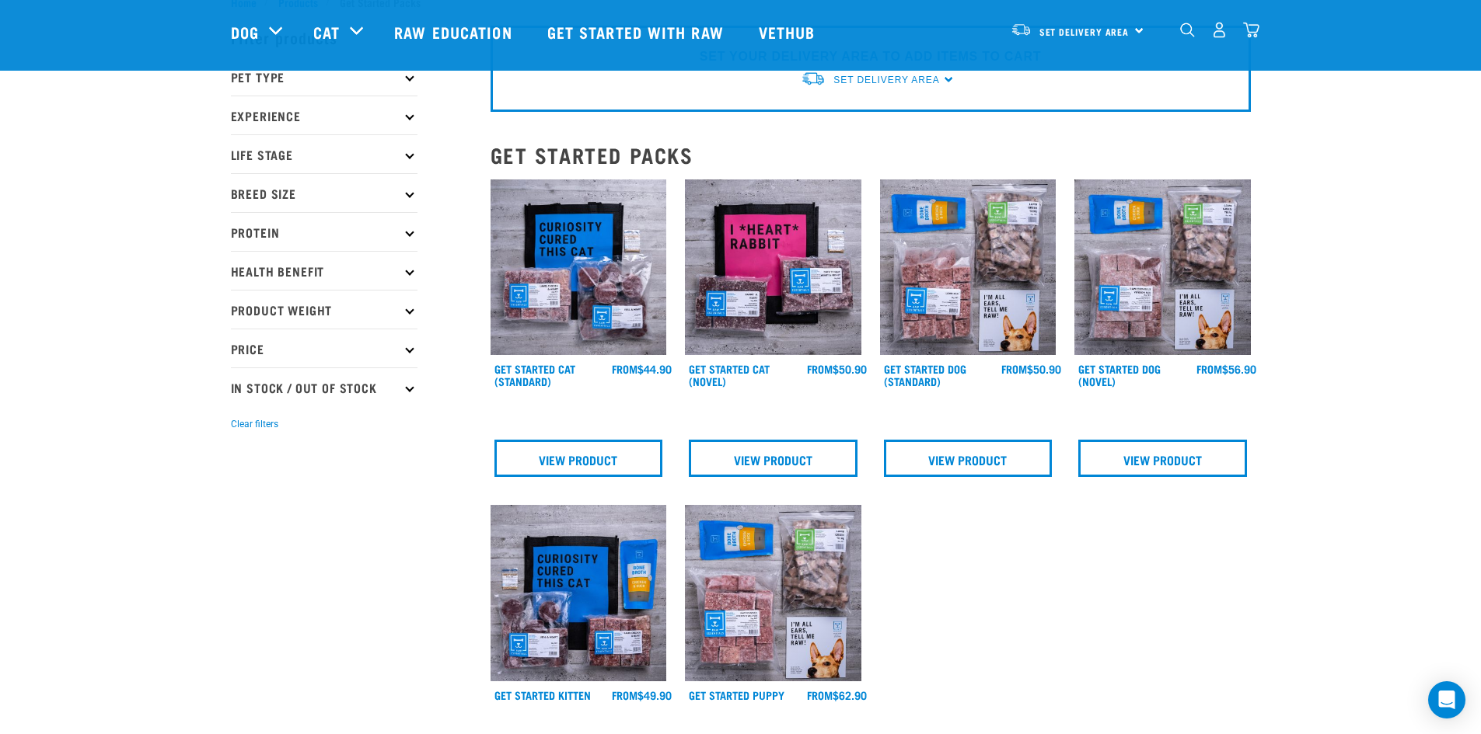
scroll to position [78, 0]
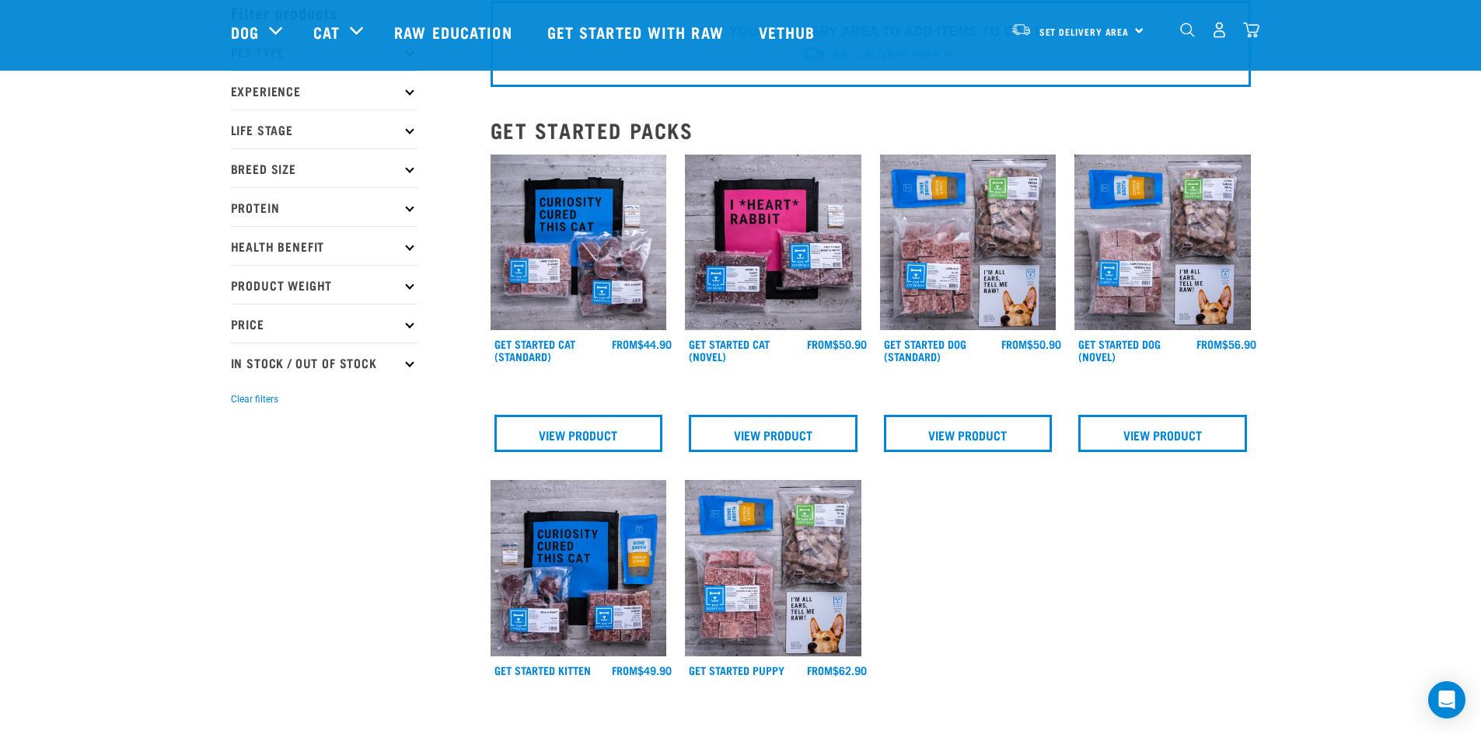
click at [616, 253] on img at bounding box center [578, 243] width 176 height 176
